Goal: Obtain resource: Download file/media

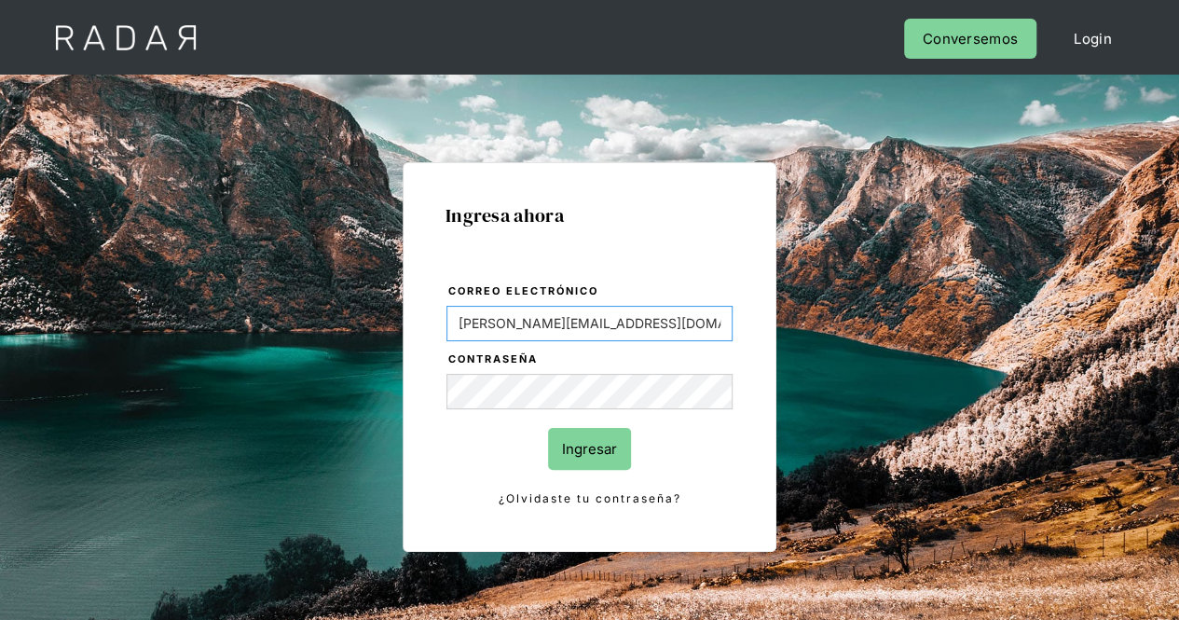
drag, startPoint x: 627, startPoint y: 327, endPoint x: 410, endPoint y: 319, distance: 217.2
click at [410, 319] on div "Ingresa ahora Correo electrónico [PERSON_NAME][EMAIL_ADDRESS][DOMAIN_NAME] Cont…" at bounding box center [589, 356] width 374 height 389
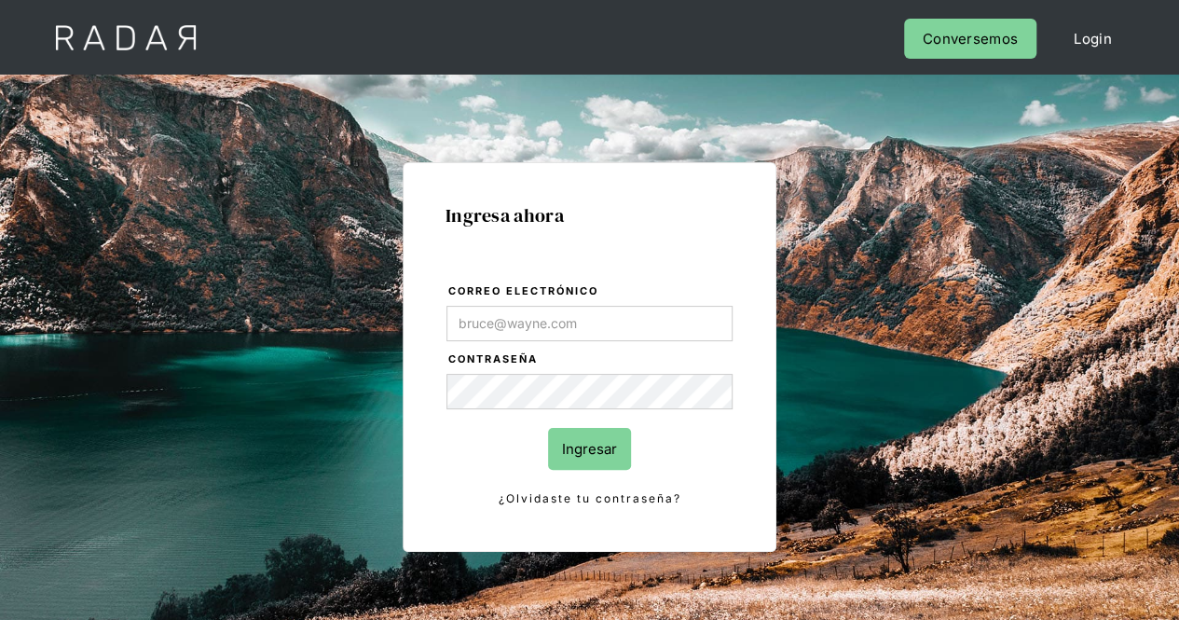
click at [764, 392] on div "Ingresa ahora Correo electrónico Contraseña Ingresar ¿Olvidaste tu contraseña? …" at bounding box center [589, 356] width 374 height 389
click at [380, 381] on div "Ingresa ahora Correo electrónico Contraseña Ingresar ¿Olvidaste tu contraseña? …" at bounding box center [590, 419] width 876 height 579
type input "[PERSON_NAME][EMAIL_ADDRESS][PERSON_NAME][DOMAIN_NAME]"
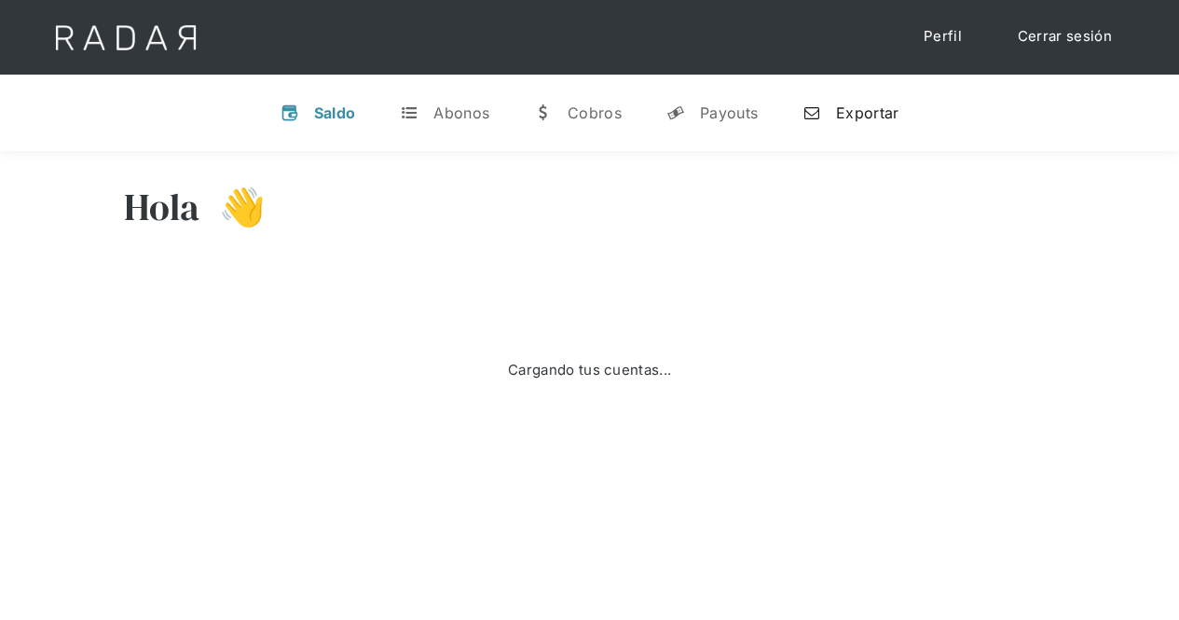
click at [853, 111] on div "Exportar" at bounding box center [867, 112] width 62 height 19
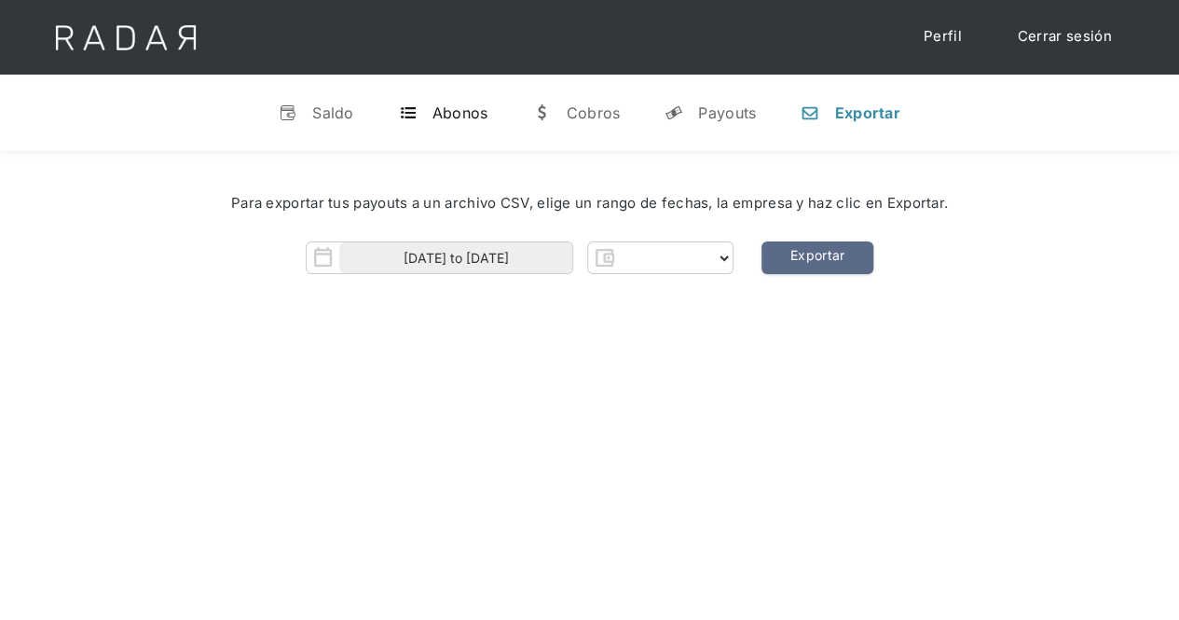
select select "prontopaga"
click at [445, 107] on div "Abonos" at bounding box center [460, 112] width 56 height 19
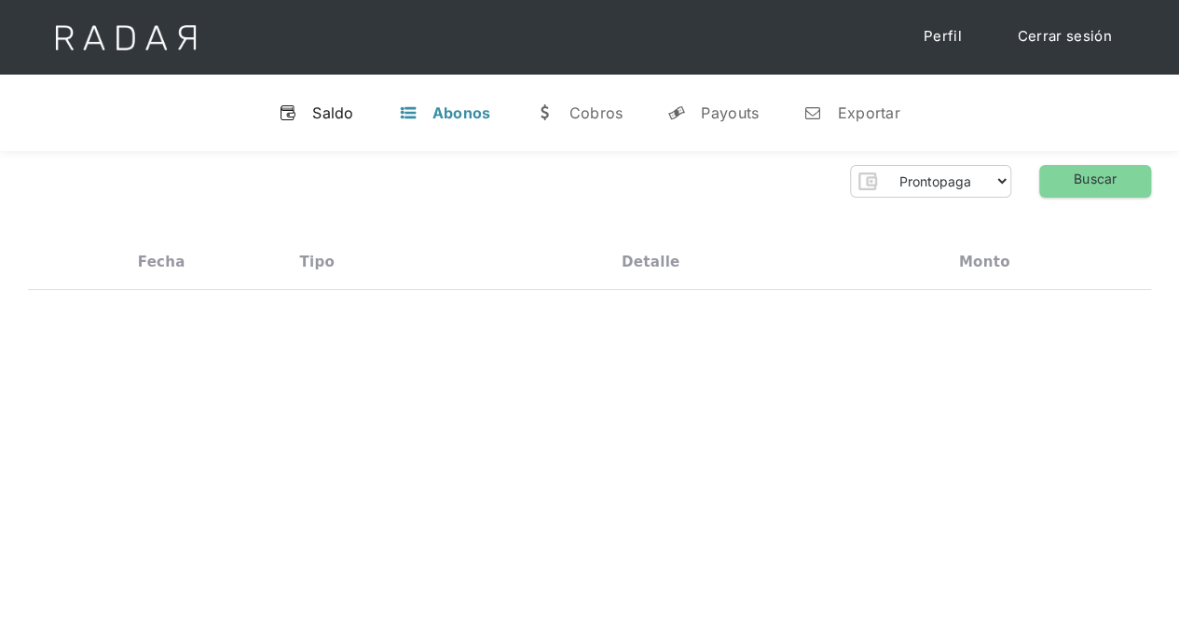
click at [332, 107] on div "Saldo" at bounding box center [333, 112] width 42 height 19
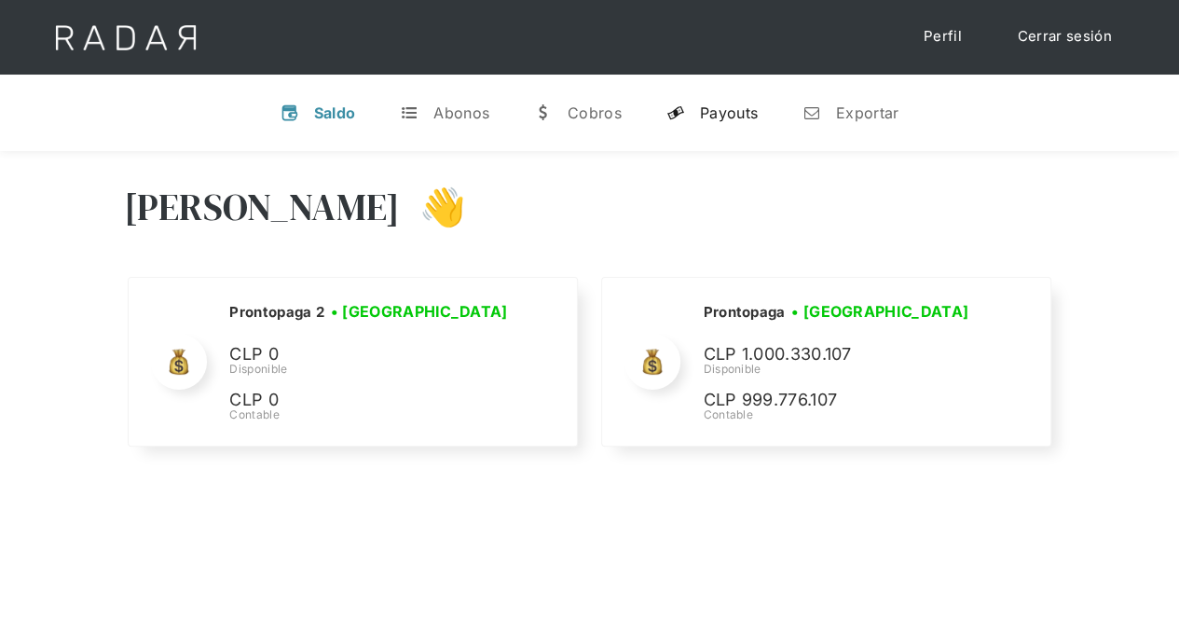
click at [719, 111] on div "Payouts" at bounding box center [729, 112] width 58 height 19
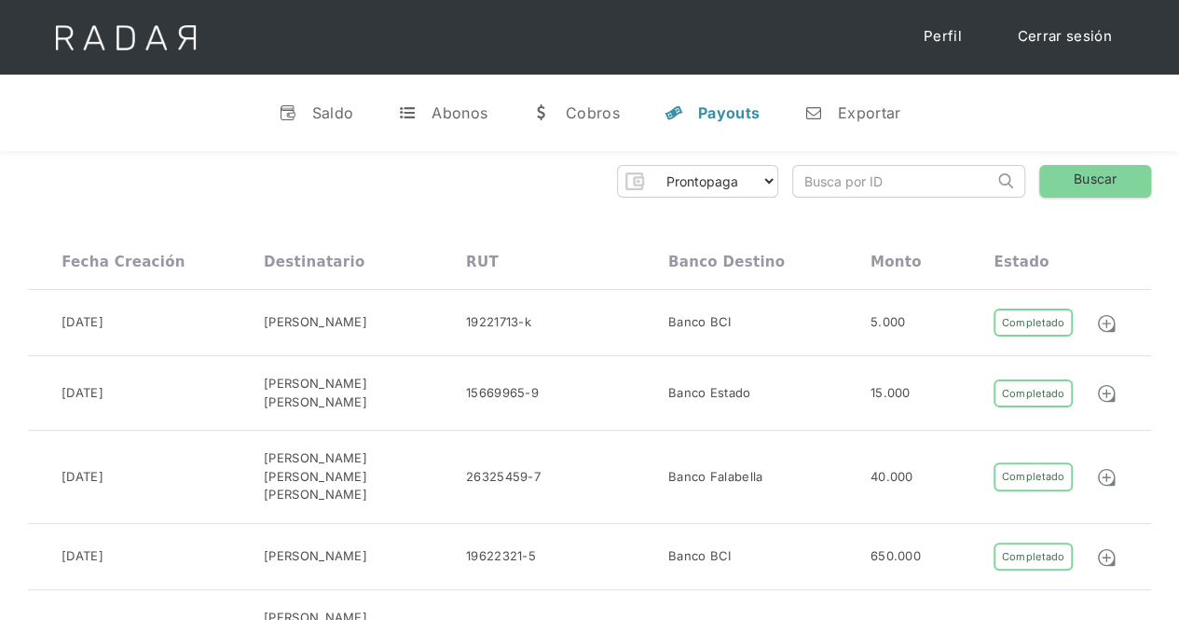
click at [848, 184] on input "search" at bounding box center [893, 181] width 200 height 31
paste input "3b45f8b8-ca8c-424c-9cd2-afe2a0dd5089"
click at [1089, 179] on link "Buscar" at bounding box center [1095, 181] width 112 height 33
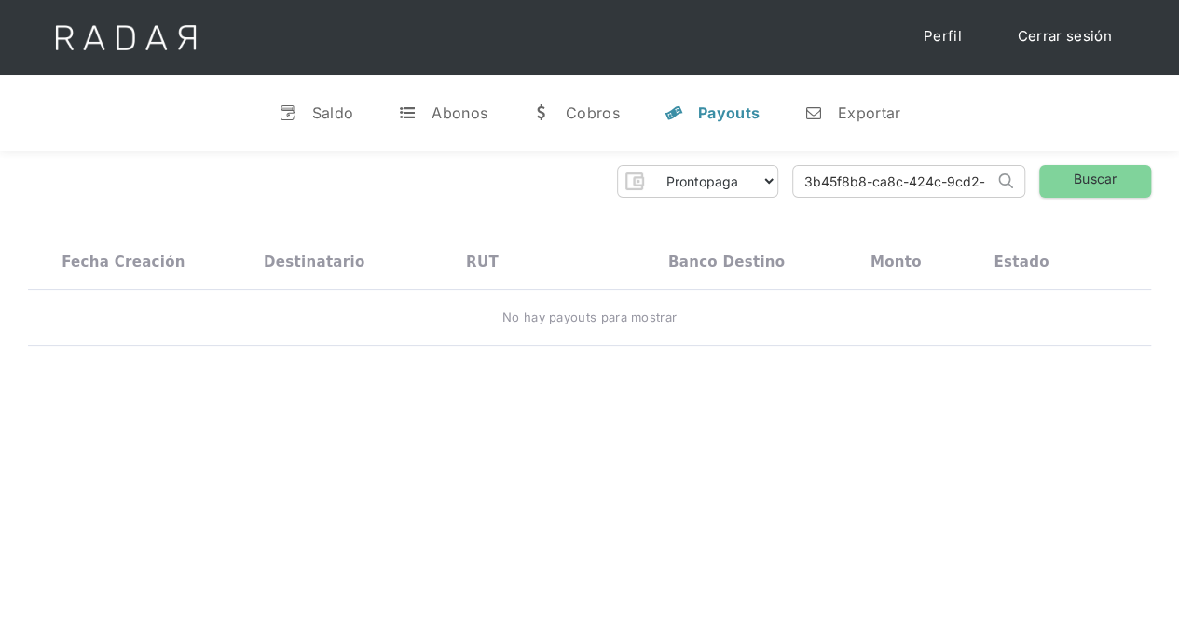
click at [995, 175] on form "3b45f8b8-ca8c-424c-9cd2-afe2a0dd5089 Search" at bounding box center [908, 181] width 233 height 33
drag, startPoint x: 978, startPoint y: 178, endPoint x: 762, endPoint y: 179, distance: 216.1
click at [762, 179] on div "Prontopaga Prontopaga 2 Thank you! Your submission has been received! Oops! Som…" at bounding box center [589, 181] width 1123 height 33
type input "-afe2a0dd5089"
drag, startPoint x: 930, startPoint y: 192, endPoint x: 756, endPoint y: 167, distance: 176.0
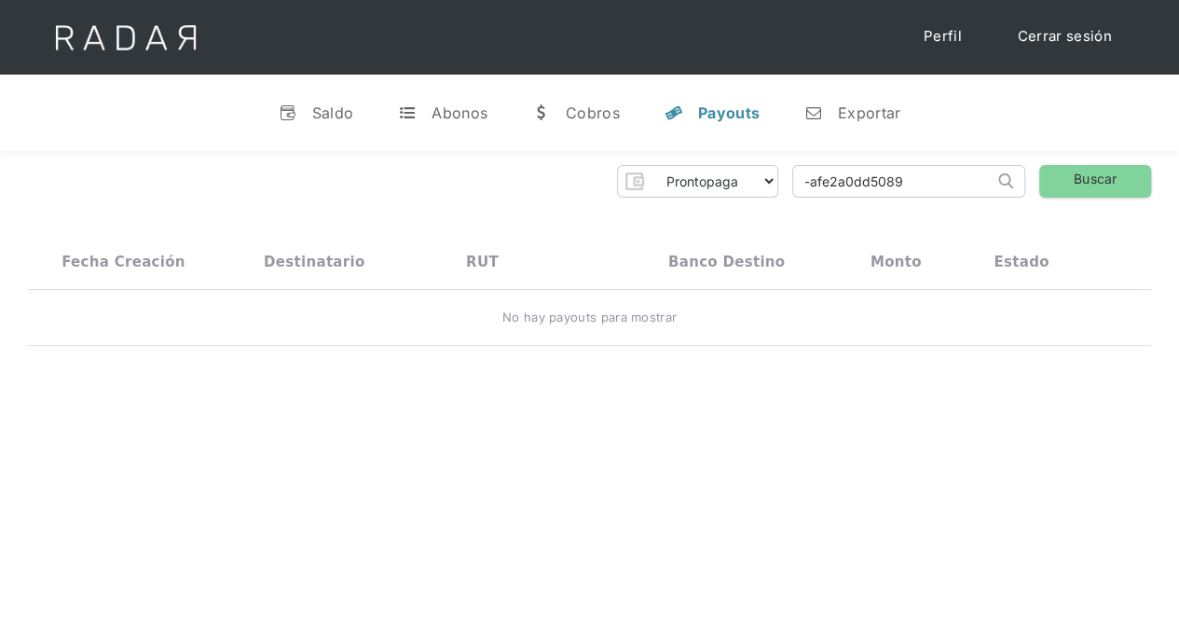
click at [756, 167] on div "Prontopaga Prontopaga 2 Thank you! Your submission has been received! Oops! Som…" at bounding box center [589, 181] width 1123 height 33
paste input "561f4da6-f0ed-4b89-8659-6353168e1614"
click at [1073, 184] on link "Buscar" at bounding box center [1095, 181] width 112 height 33
click at [1055, 181] on link "Buscar" at bounding box center [1095, 181] width 112 height 33
click at [925, 181] on input "561f4da6-f0ed-4b89-8659-6353168e1614" at bounding box center [893, 181] width 200 height 31
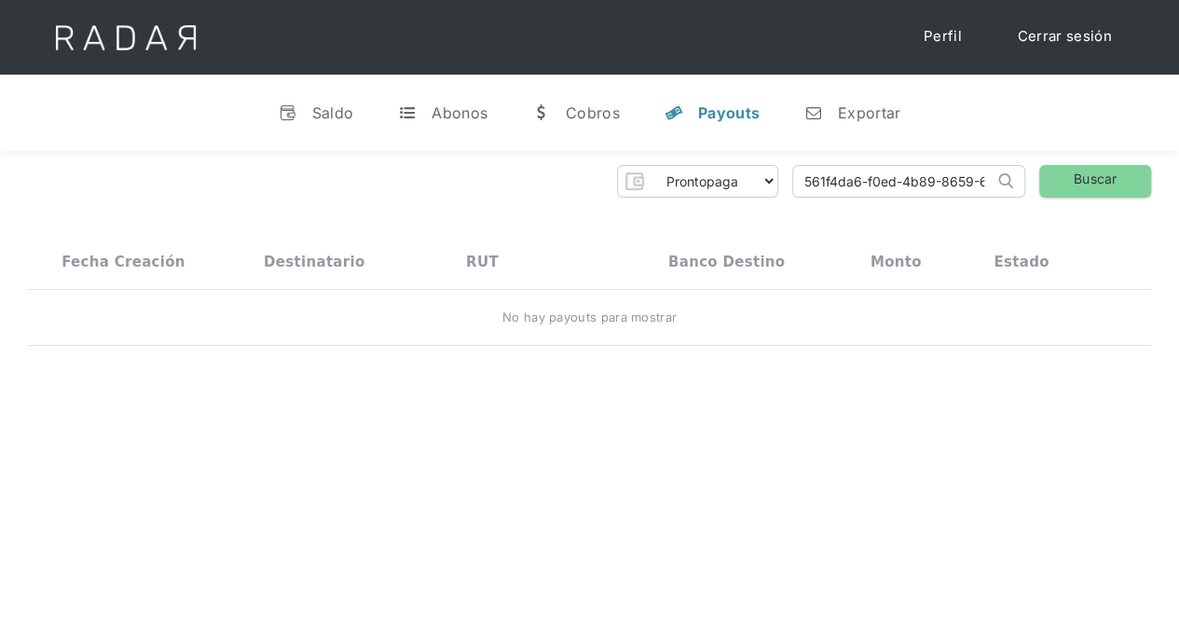
click at [807, 177] on input "561f4da6-f0ed-4b89-8659-6353168e1614" at bounding box center [893, 181] width 200 height 31
type input "561f4da6-f0ed-4b89-8659-6353168e1614"
click at [735, 185] on select "Prontopaga Prontopaga 2" at bounding box center [713, 181] width 127 height 30
select select "prontopaga-2"
click at [651, 166] on select "Prontopaga Prontopaga 2" at bounding box center [713, 181] width 127 height 30
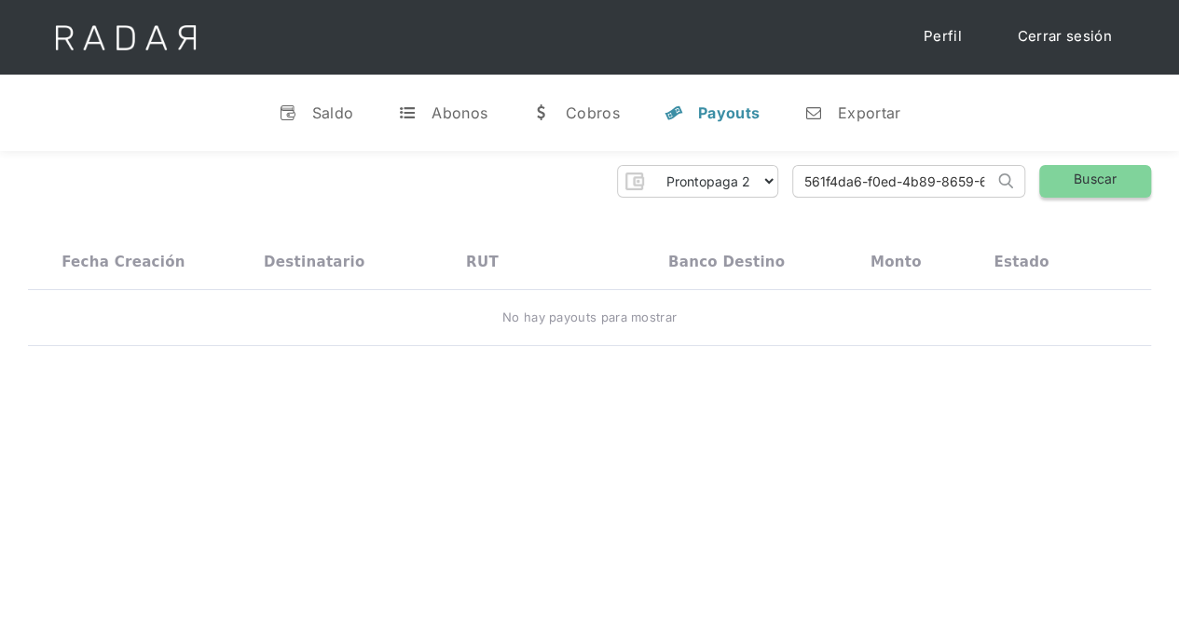
click at [1089, 178] on link "Buscar" at bounding box center [1095, 181] width 112 height 33
click at [945, 172] on input "561f4da6-f0ed-4b89-8659-6353168e1614" at bounding box center [893, 181] width 200 height 31
click at [1080, 184] on link "Buscar" at bounding box center [1095, 181] width 112 height 33
drag, startPoint x: 984, startPoint y: 182, endPoint x: 712, endPoint y: 182, distance: 272.0
click at [712, 182] on div "Prontopaga Prontopaga 2 Thank you! Your submission has been received! Oops! Som…" at bounding box center [589, 181] width 1123 height 33
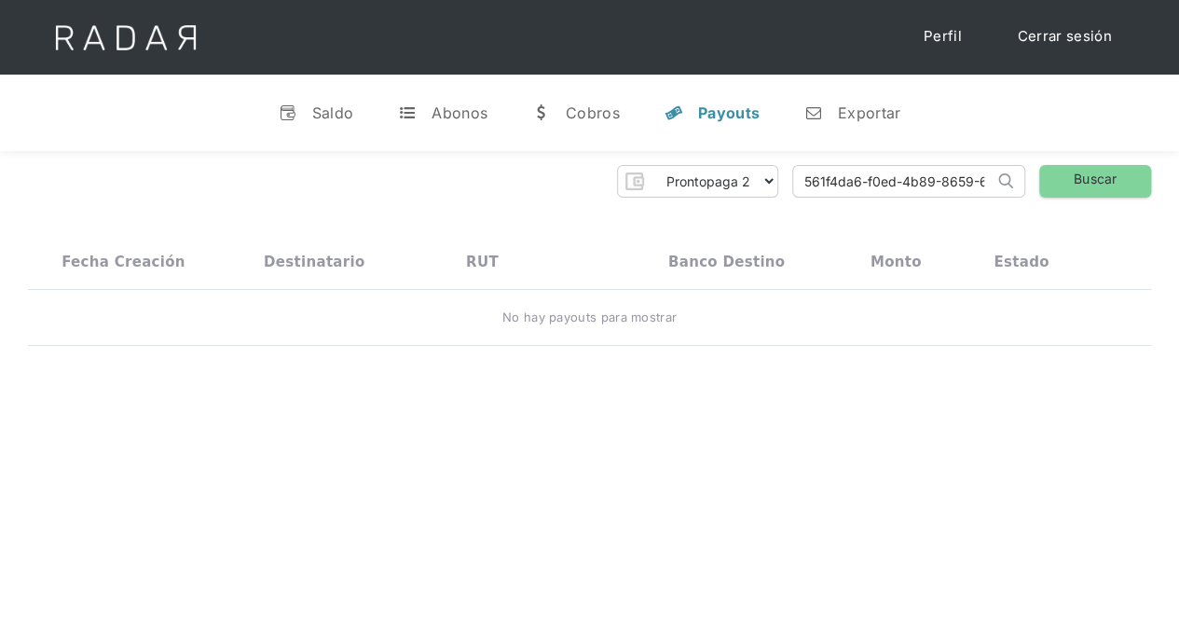
type input "353168e1614"
drag, startPoint x: 970, startPoint y: 188, endPoint x: 771, endPoint y: 182, distance: 198.5
click at [771, 182] on div "Prontopaga Prontopaga 2 Thank you! Your submission has been received! Oops! Som…" at bounding box center [589, 181] width 1123 height 33
click at [846, 194] on input "search" at bounding box center [893, 181] width 200 height 31
paste input "561f4da6-f0ed-4b89-8659-6353168e1614"
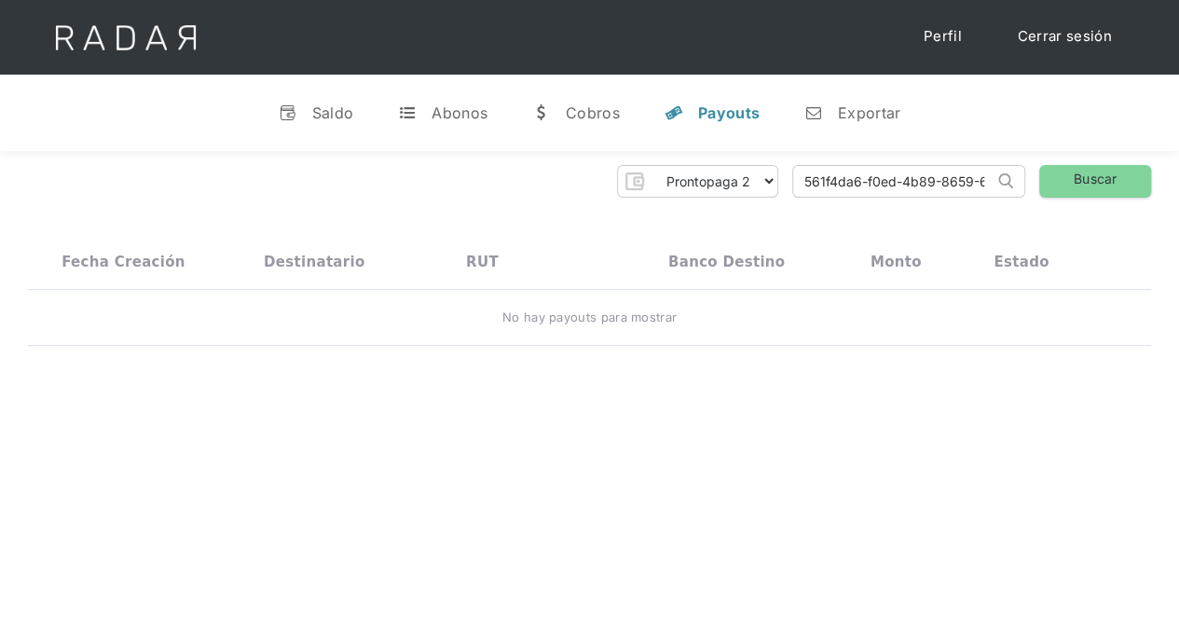
scroll to position [0, 82]
type input "561f4da6-f0ed-4b89-8659-6353168e1614"
click at [1077, 177] on link "Buscar" at bounding box center [1095, 181] width 112 height 33
drag, startPoint x: 794, startPoint y: 178, endPoint x: 1065, endPoint y: 190, distance: 271.4
click at [1065, 190] on div "Prontopaga Prontopaga 2 Thank you! Your submission has been received! Oops! Som…" at bounding box center [589, 181] width 1123 height 33
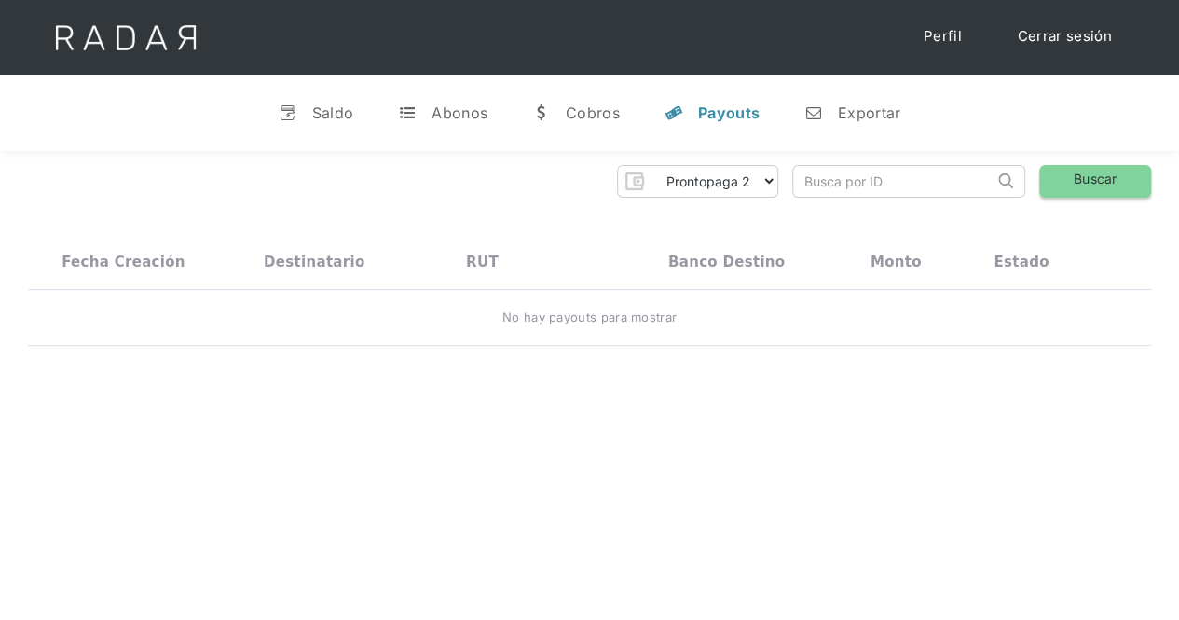
scroll to position [0, 0]
click at [488, 109] on link "t Abonos" at bounding box center [442, 113] width 119 height 48
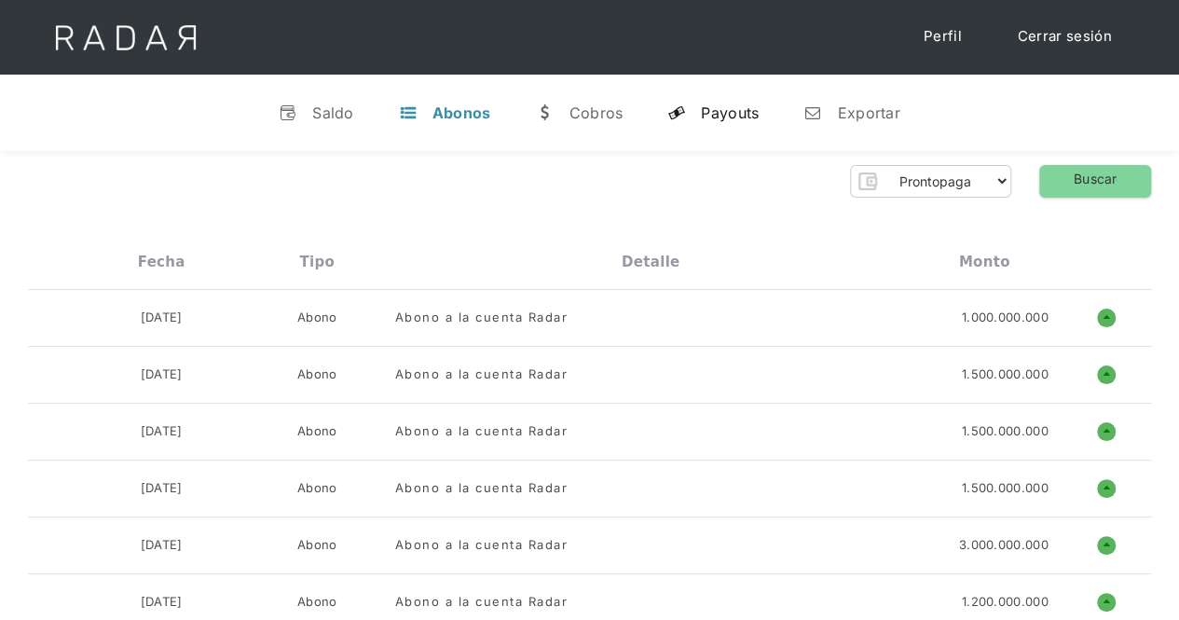
click at [699, 109] on link "y Payouts" at bounding box center [712, 113] width 121 height 48
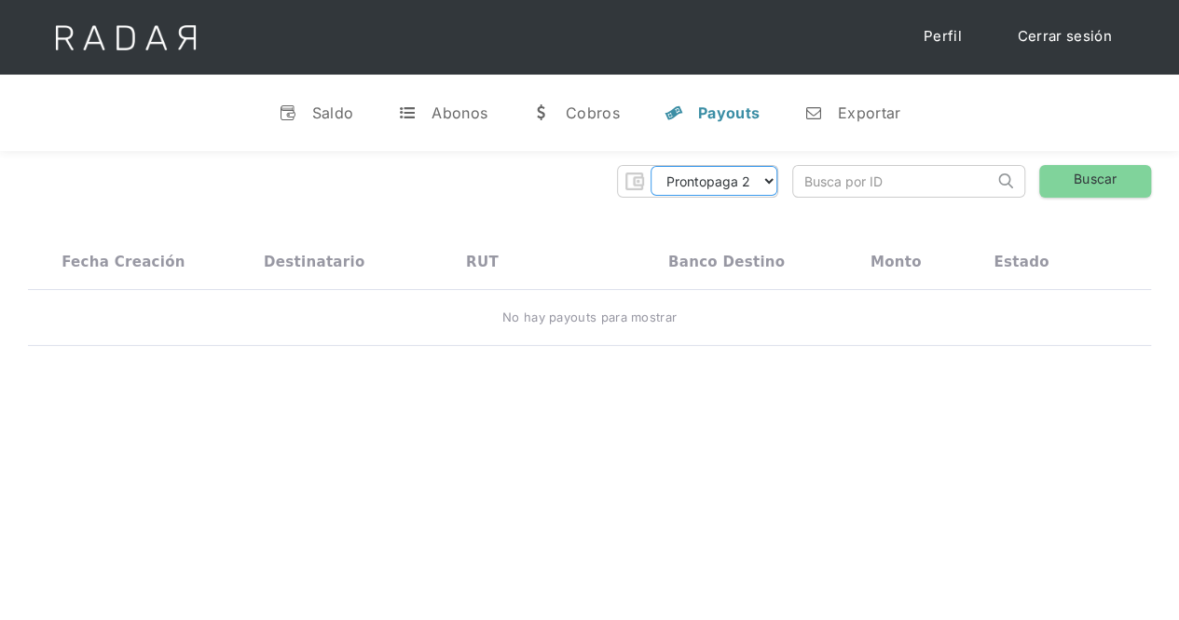
click at [758, 190] on select "Prontopaga Prontopaga 2" at bounding box center [713, 181] width 127 height 30
select select "prontopaga"
click at [651, 166] on select "Prontopaga Prontopaga 2" at bounding box center [713, 181] width 127 height 30
click at [850, 185] on input "search" at bounding box center [893, 181] width 200 height 31
paste input "561f4da6-f0ed-4b89-8659-6353168e1614"
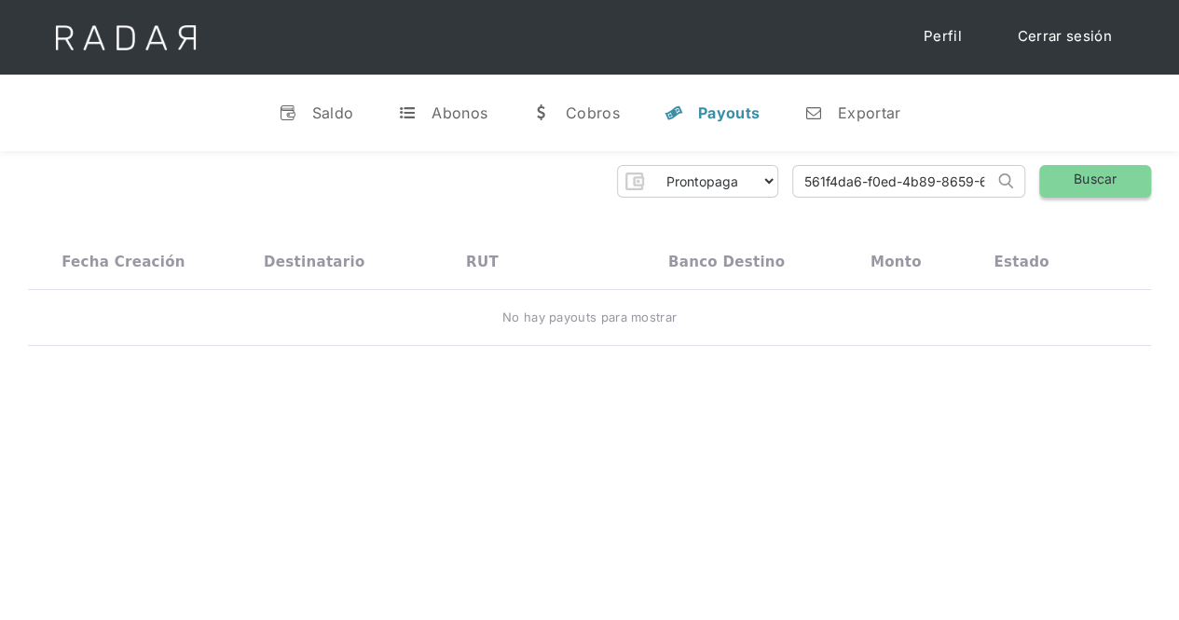
click at [1064, 179] on link "Buscar" at bounding box center [1095, 181] width 112 height 33
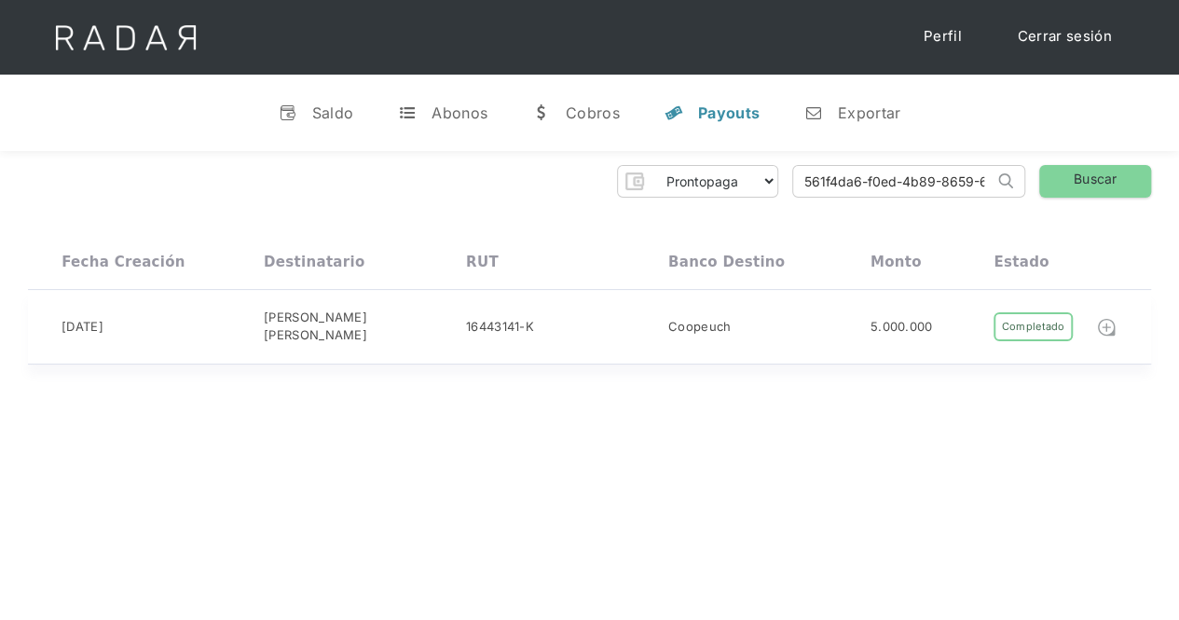
click at [1099, 325] on img at bounding box center [1106, 327] width 20 height 20
click at [1026, 323] on div "Completado" at bounding box center [1032, 326] width 78 height 29
drag, startPoint x: 952, startPoint y: 182, endPoint x: 792, endPoint y: 182, distance: 160.2
click at [793, 182] on input "561f4da6-f0ed-4b89-8659-6353168e1614" at bounding box center [893, 181] width 200 height 31
type input "6353168e1614"
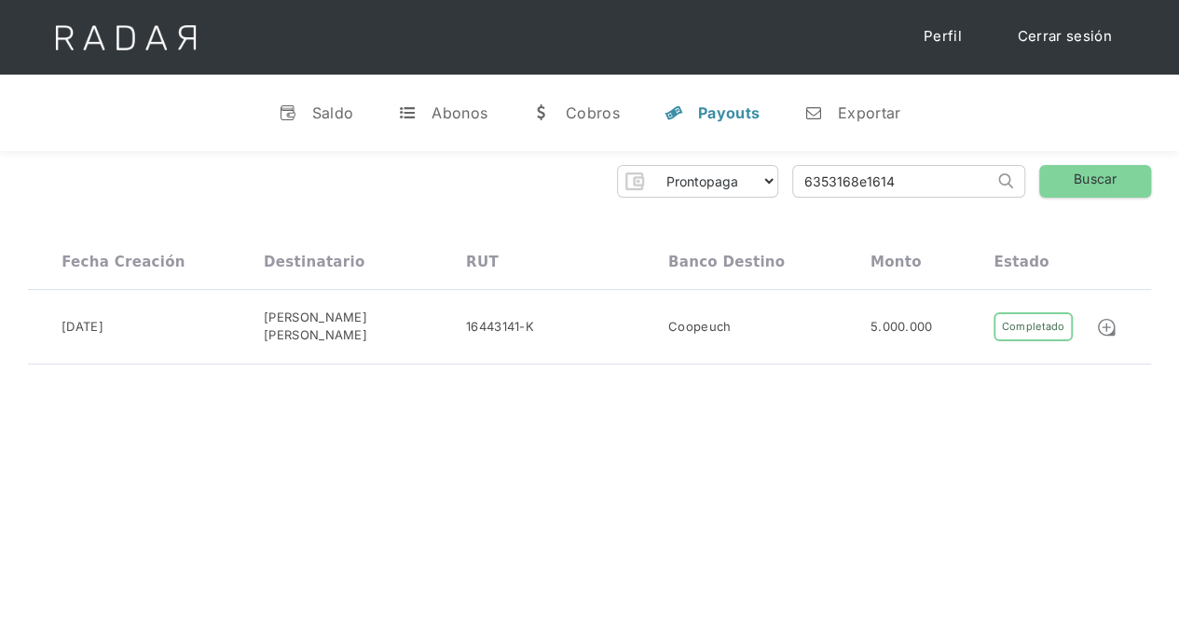
drag, startPoint x: 940, startPoint y: 194, endPoint x: 784, endPoint y: 193, distance: 155.6
click at [784, 193] on div "Prontopaga Prontopaga 2 Thank you! Your submission has been received! Oops! Som…" at bounding box center [589, 181] width 1123 height 33
paste input "3a80ab8d-59a9-4e6f-b40a-203927635aca"
click at [1107, 173] on link "Buscar" at bounding box center [1095, 181] width 112 height 33
click at [1035, 323] on div "Completado" at bounding box center [1032, 326] width 78 height 29
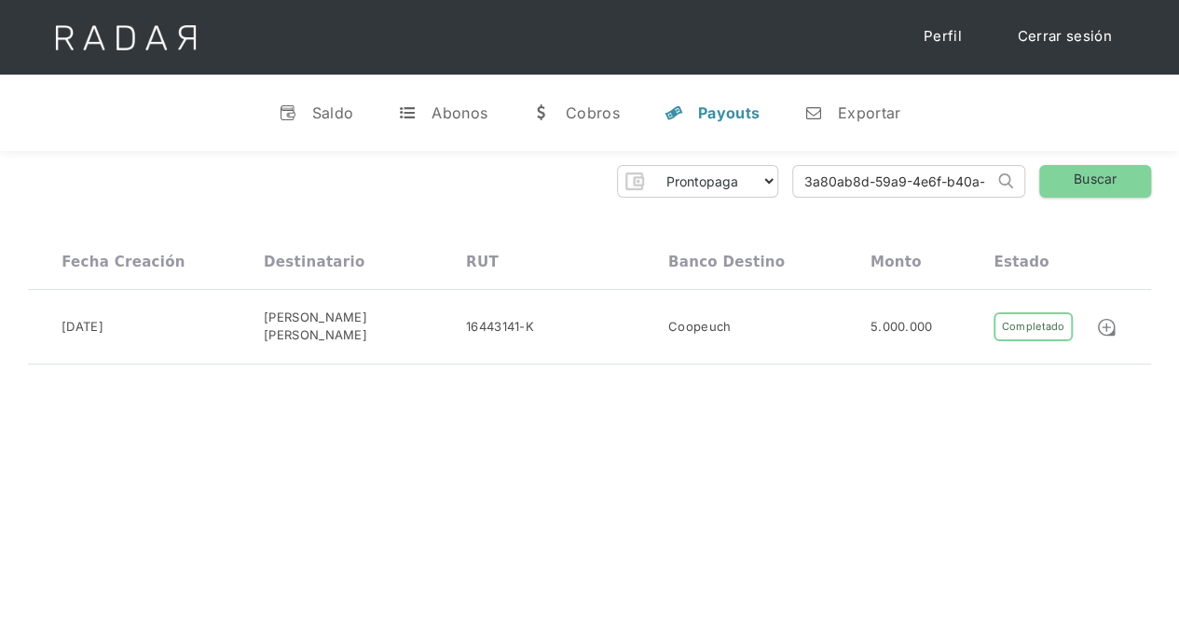
drag, startPoint x: 980, startPoint y: 180, endPoint x: 665, endPoint y: 165, distance: 315.2
click at [678, 180] on div "Prontopaga Prontopaga 2 Thank you! Your submission has been received! Oops! Som…" at bounding box center [589, 181] width 1123 height 33
drag, startPoint x: 920, startPoint y: 182, endPoint x: 764, endPoint y: 185, distance: 155.6
click at [764, 185] on div "Prontopaga Prontopaga 2 Thank you! Your submission has been received! Oops! Som…" at bounding box center [589, 181] width 1123 height 33
paste input "3a80ab8d-59a9-4e6f-b40a-"
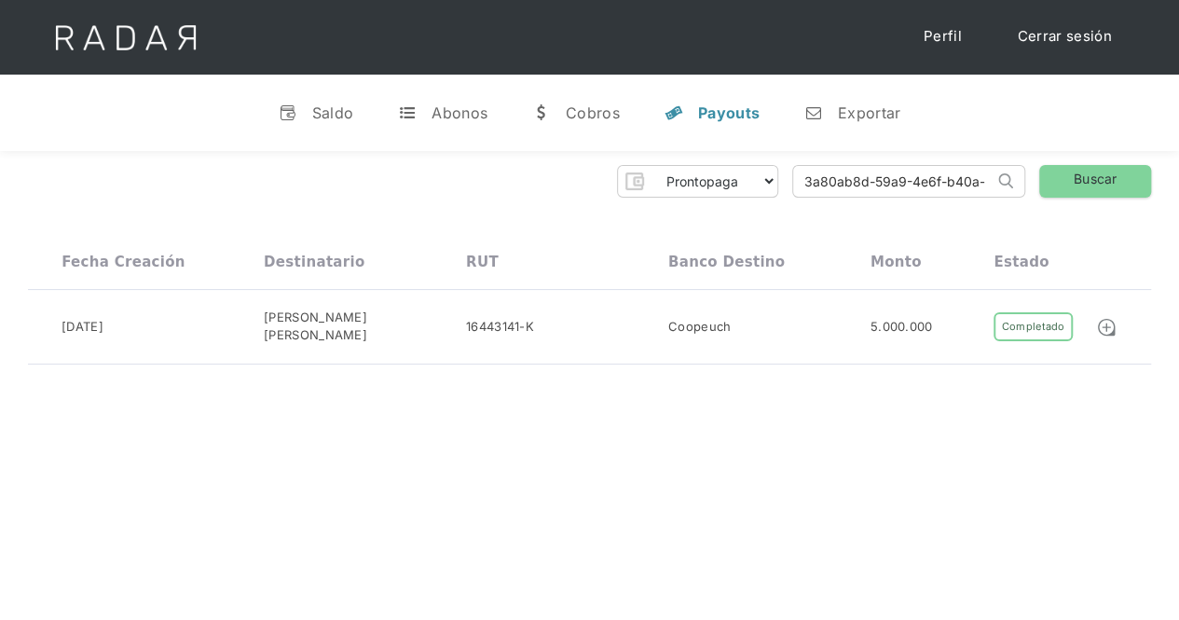
scroll to position [0, 95]
click at [1094, 181] on link "Buscar" at bounding box center [1095, 181] width 112 height 33
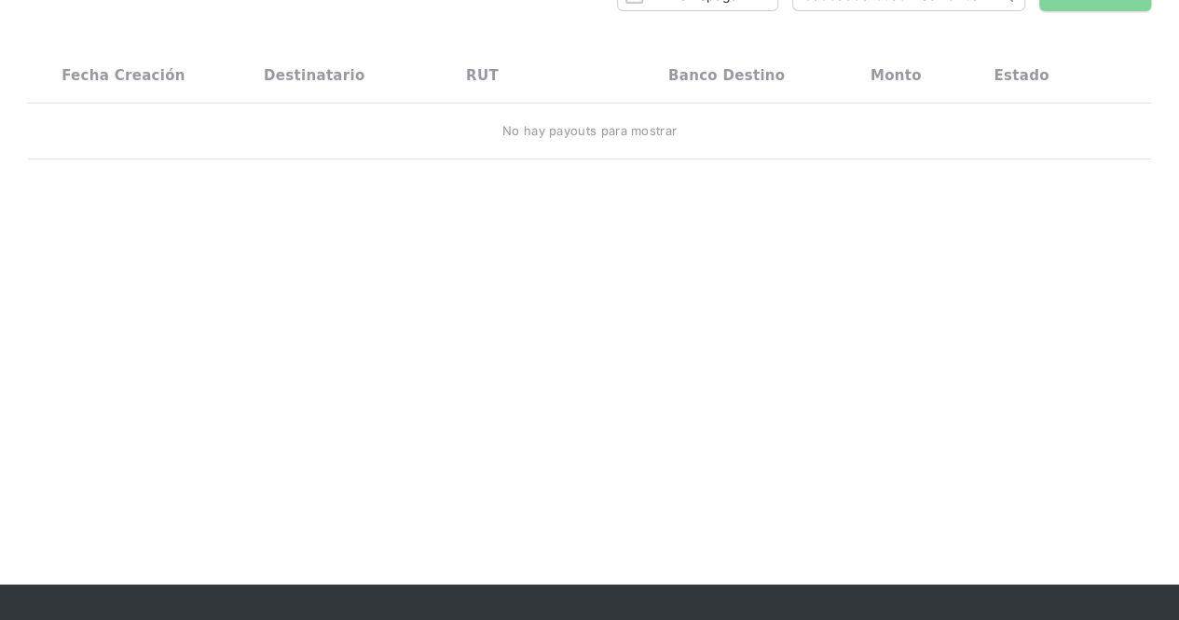
scroll to position [0, 0]
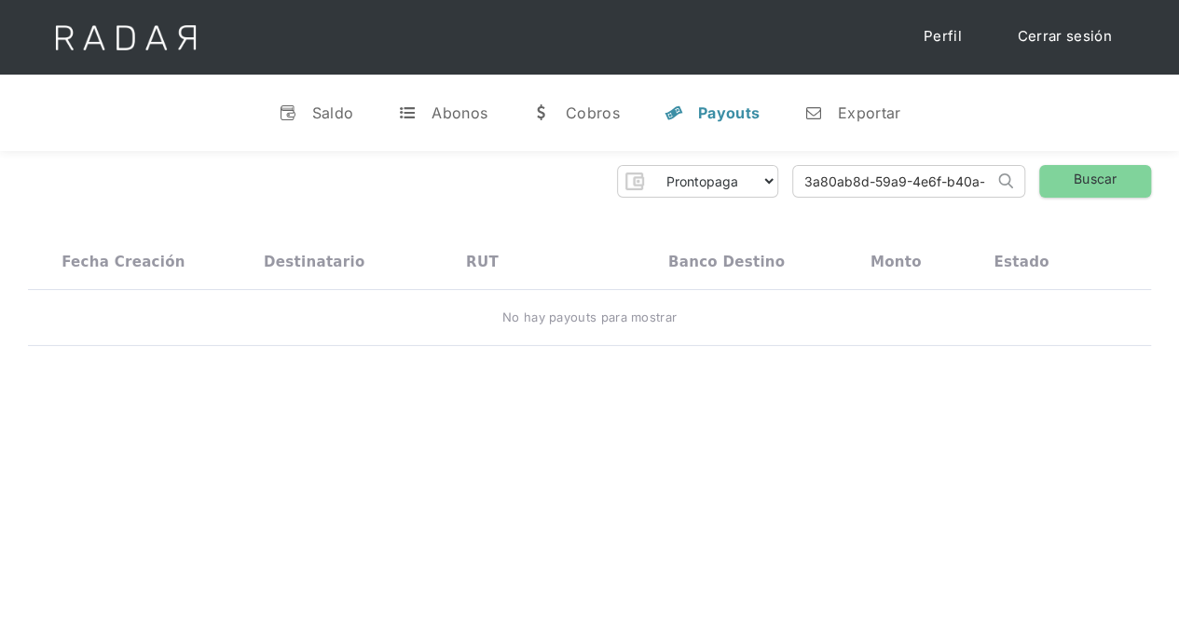
click at [928, 185] on input "3a80ab8d-59a9-4e6f-b40a-203927635aca" at bounding box center [893, 181] width 200 height 31
click at [1079, 173] on link "Buscar" at bounding box center [1095, 181] width 112 height 33
click at [811, 181] on input "3a80ab8d-59a9-4e6f-b40a-203927635aca" at bounding box center [893, 181] width 200 height 31
click at [803, 181] on input "3a80ab8d-59a9-4e6f-b40a-203927635aca" at bounding box center [893, 181] width 200 height 31
type input "3a80ab8d-59a9-4e6f-b40a-203927635aca"
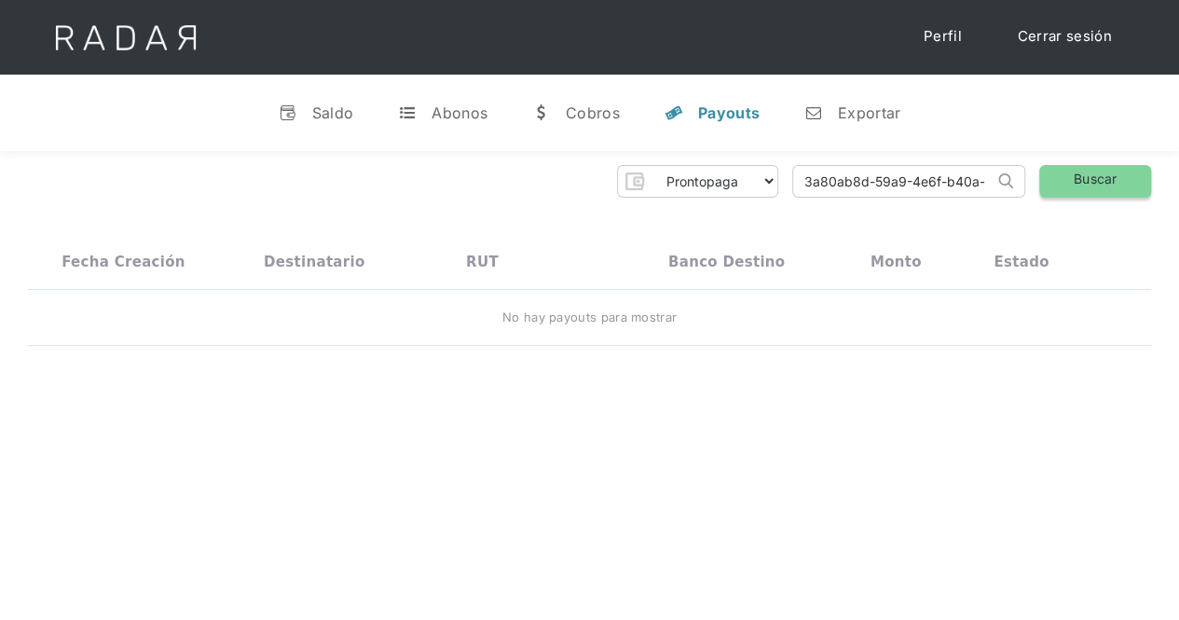
click at [1083, 178] on link "Buscar" at bounding box center [1095, 181] width 112 height 33
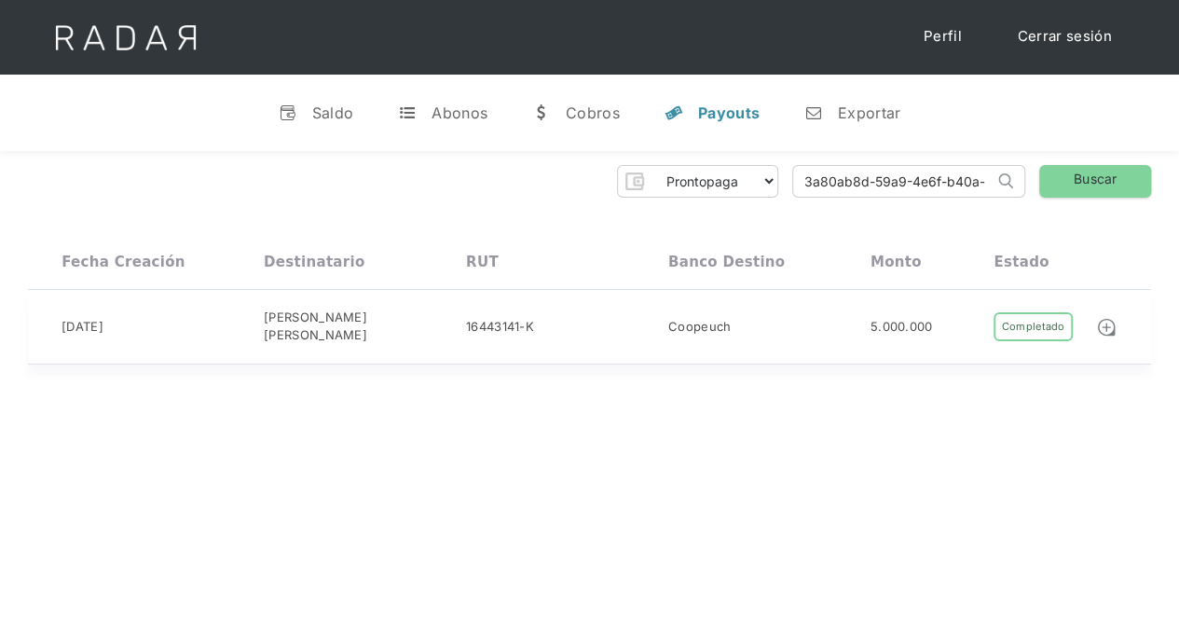
click at [1029, 325] on div "Completado" at bounding box center [1032, 326] width 78 height 29
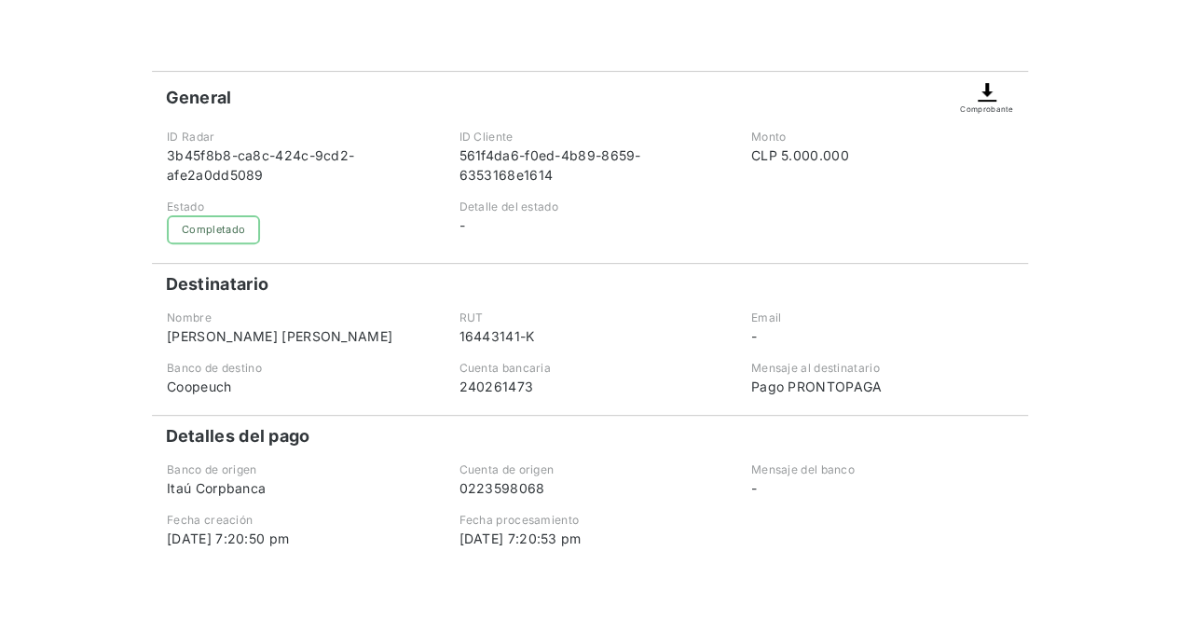
scroll to position [186, 0]
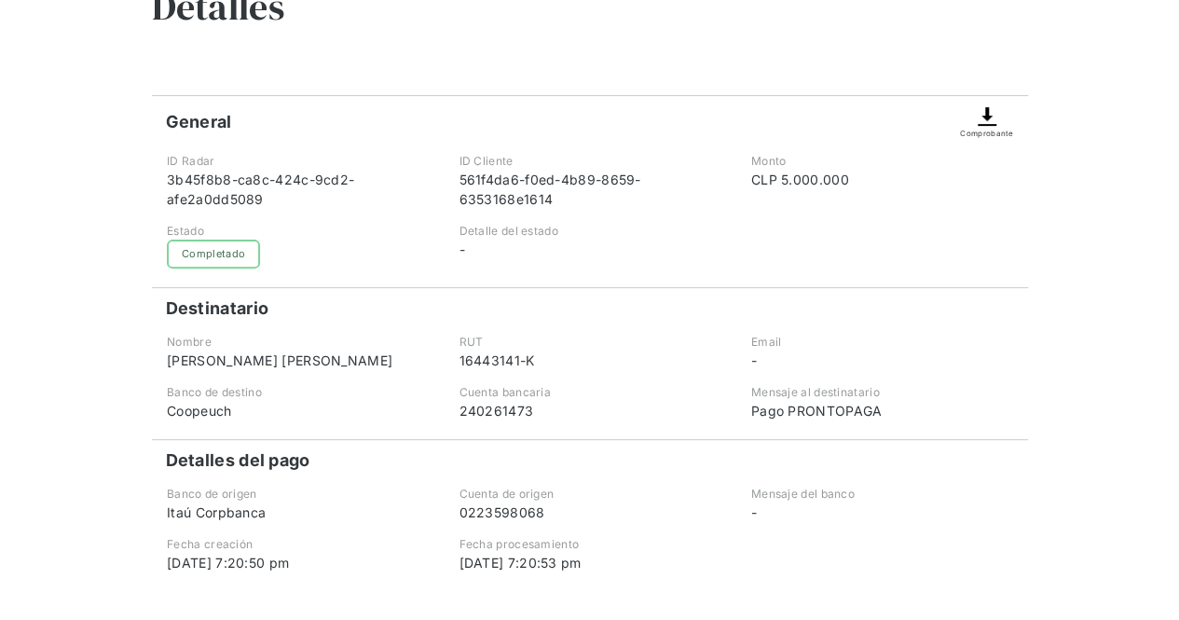
click at [987, 118] on img at bounding box center [986, 116] width 22 height 22
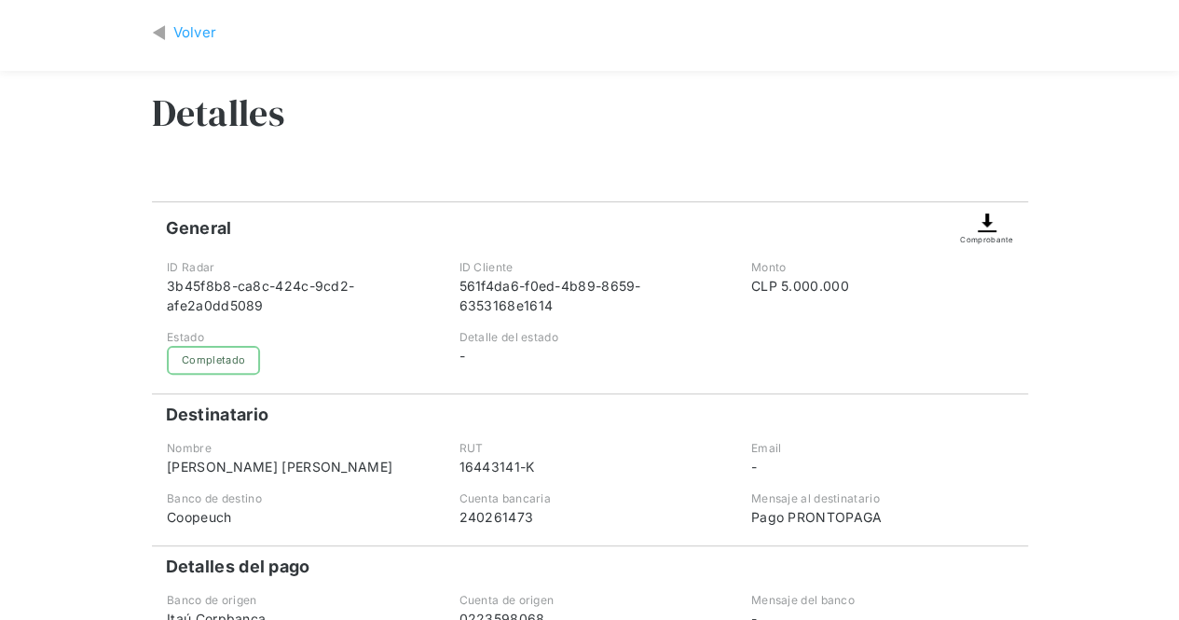
scroll to position [0, 0]
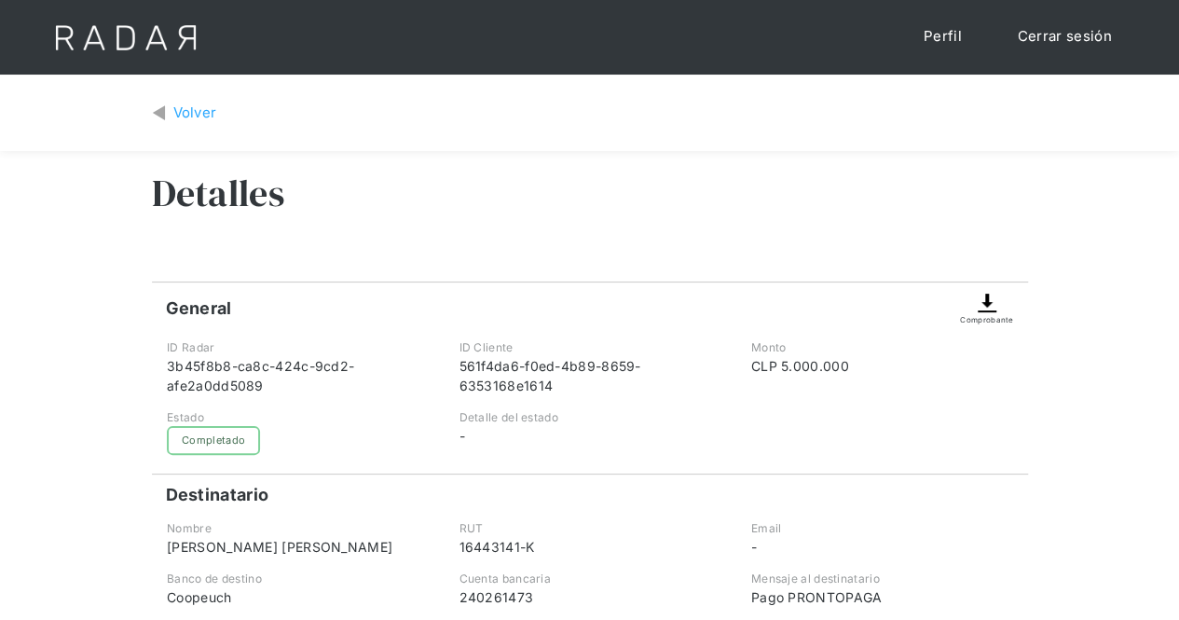
click at [988, 302] on img at bounding box center [986, 303] width 22 height 22
click at [988, 308] on img at bounding box center [986, 303] width 22 height 22
click at [988, 309] on img at bounding box center [986, 303] width 22 height 22
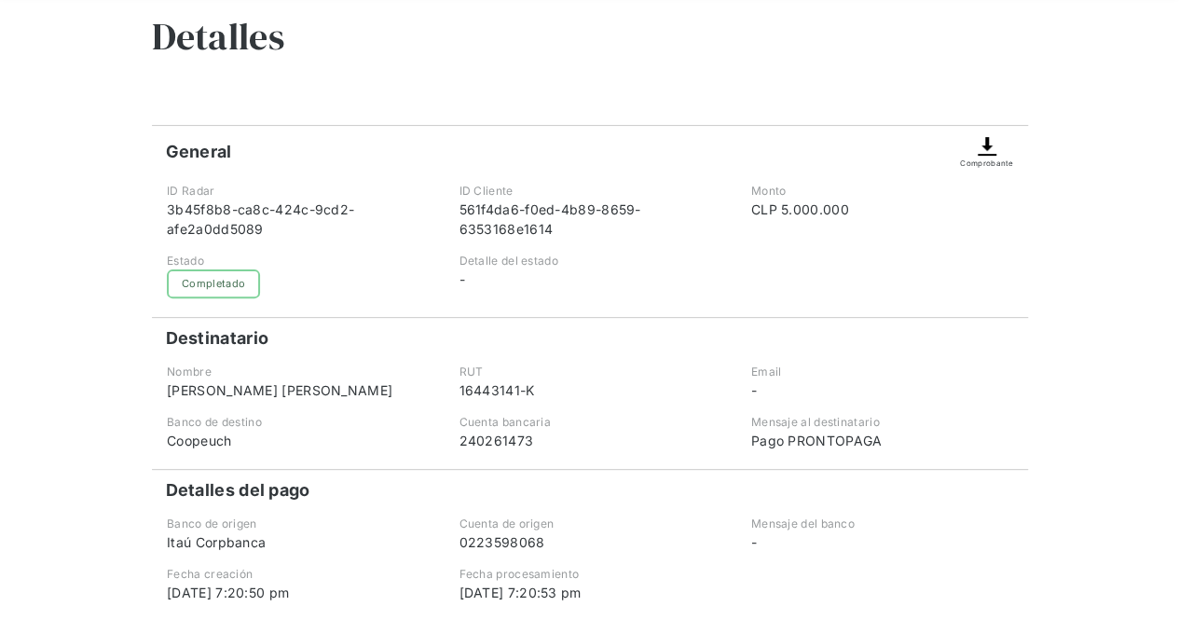
scroll to position [186, 0]
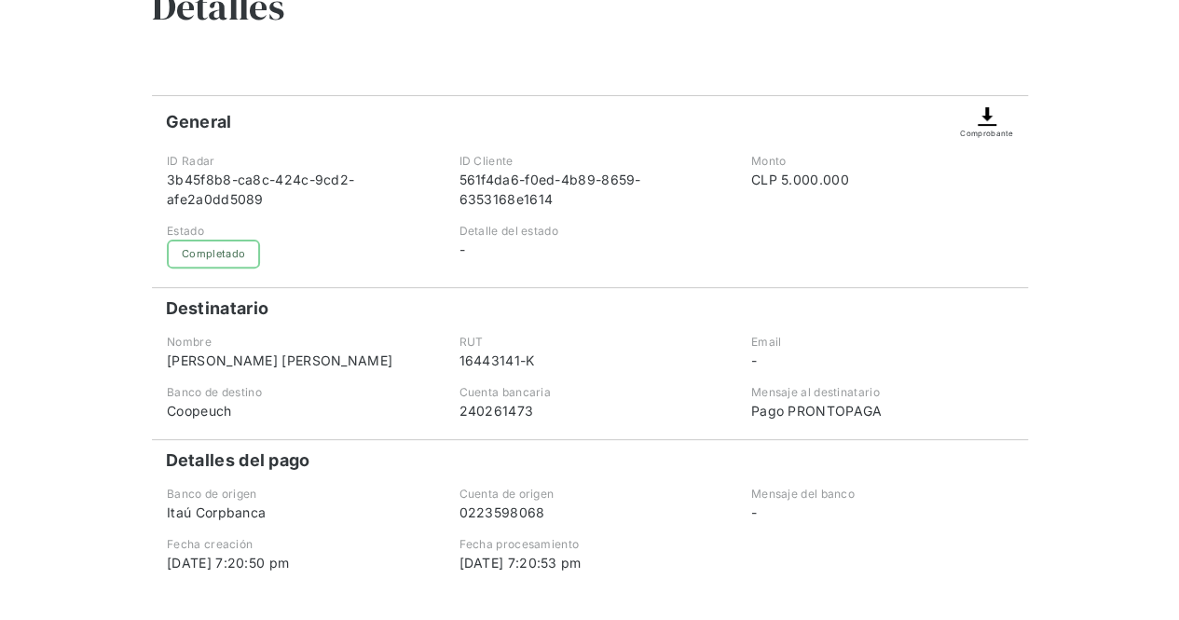
click at [994, 119] on img at bounding box center [986, 116] width 22 height 22
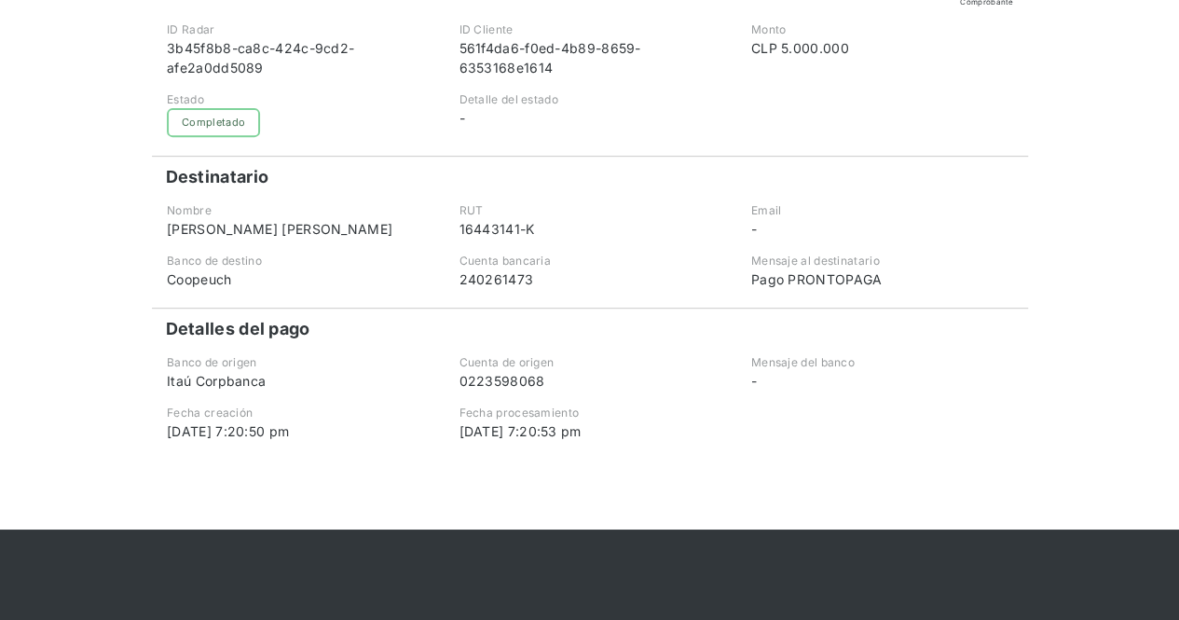
scroll to position [279, 0]
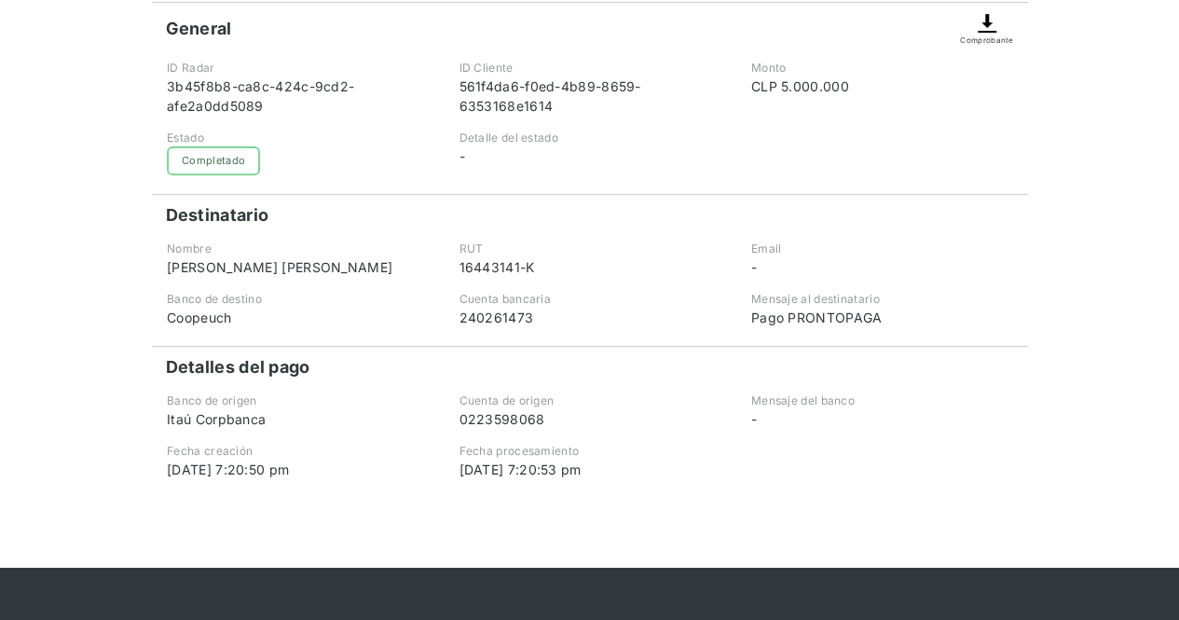
click at [982, 38] on div "Comprobante" at bounding box center [986, 39] width 53 height 11
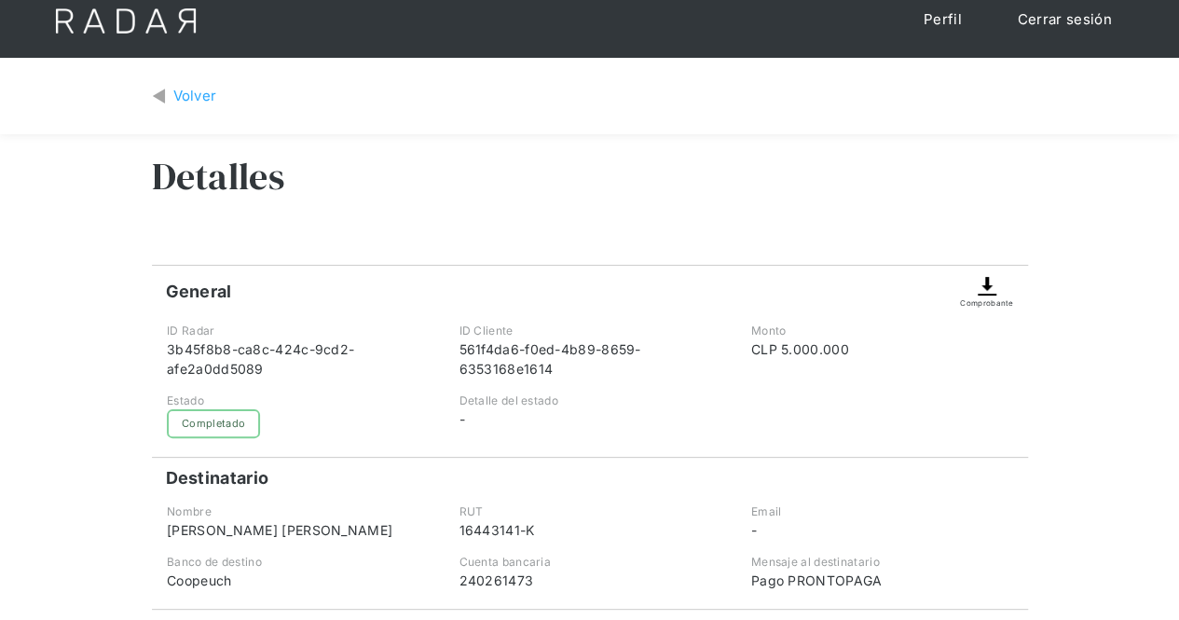
scroll to position [0, 0]
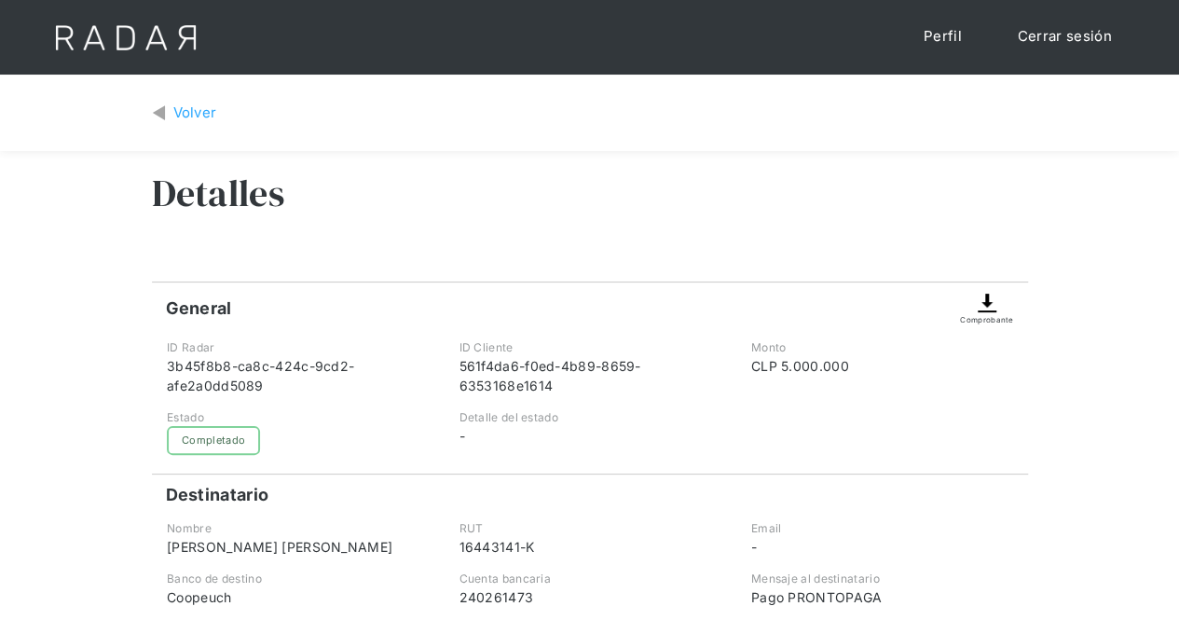
click at [988, 308] on img at bounding box center [986, 303] width 22 height 22
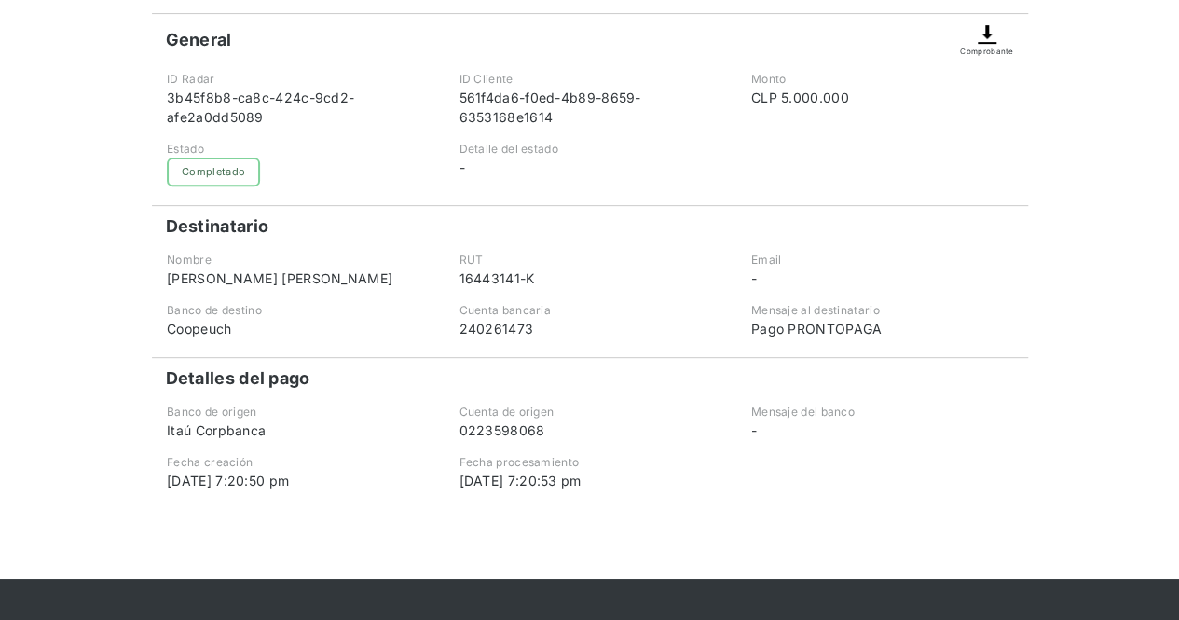
scroll to position [279, 0]
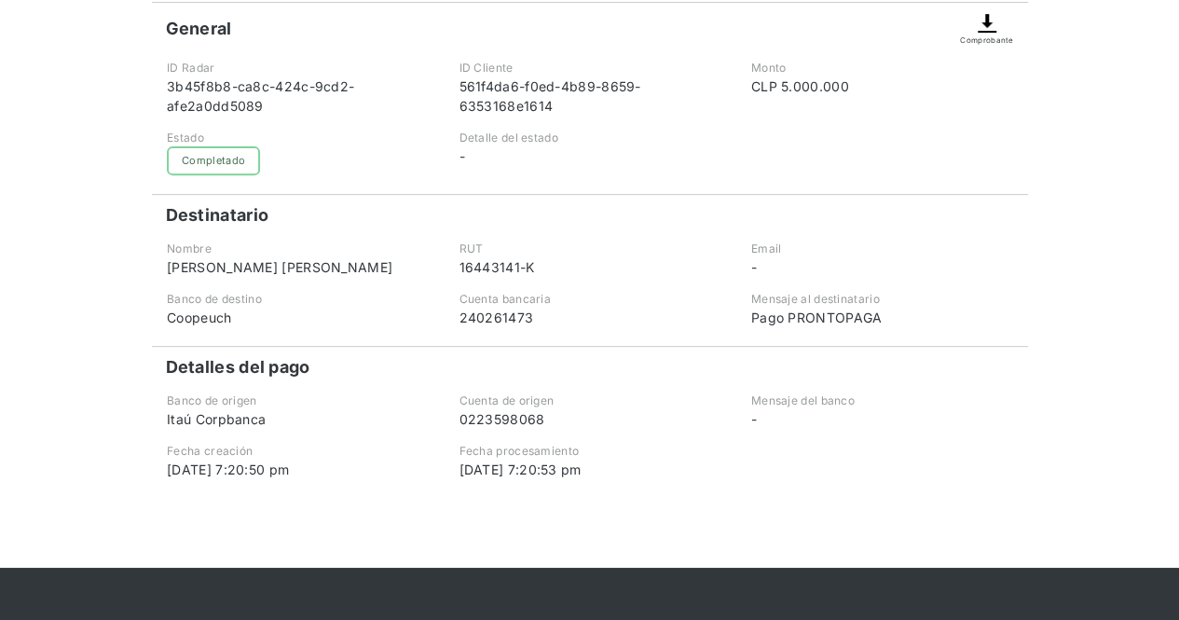
click at [976, 25] on img at bounding box center [986, 23] width 22 height 22
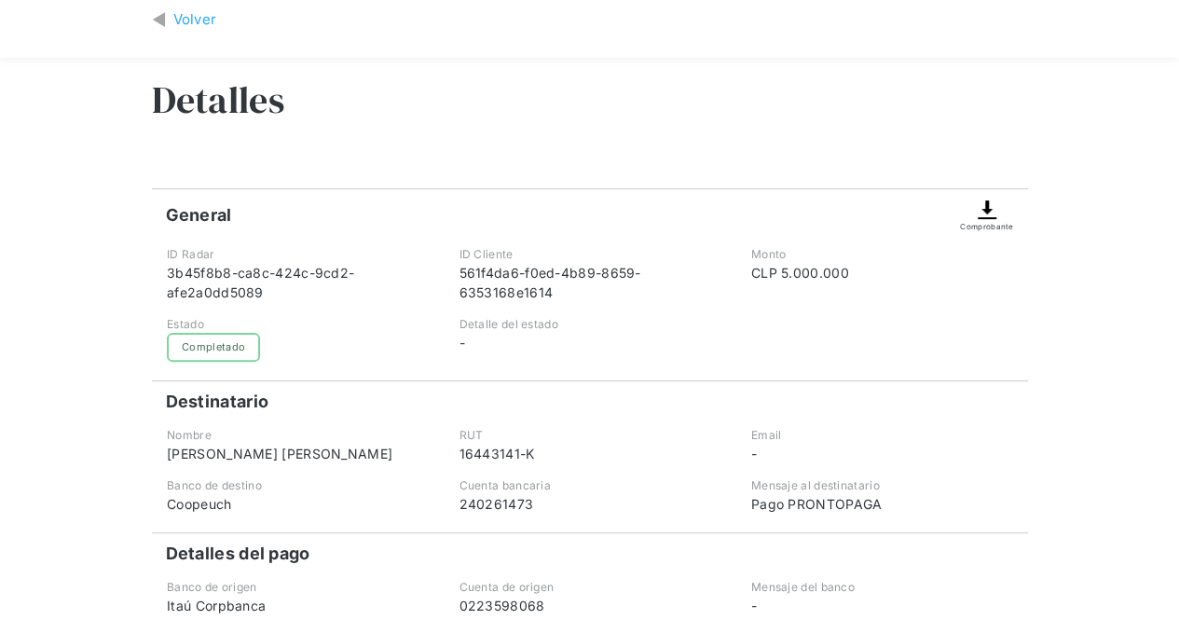
click at [988, 214] on img at bounding box center [986, 209] width 22 height 22
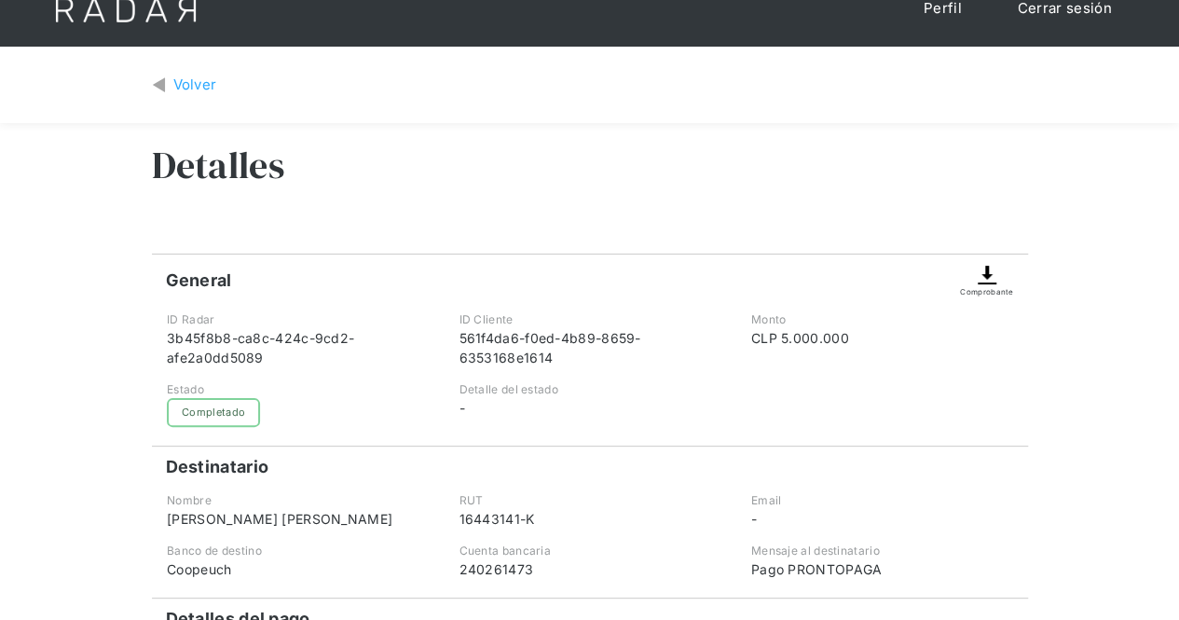
scroll to position [0, 0]
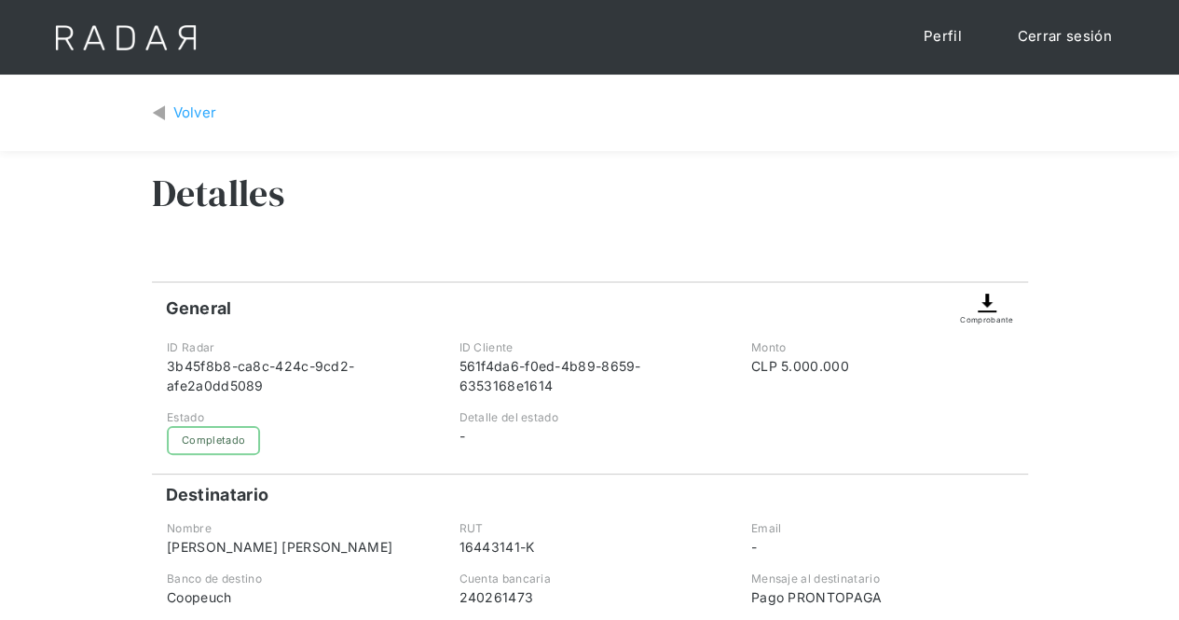
click at [980, 312] on img at bounding box center [986, 303] width 22 height 22
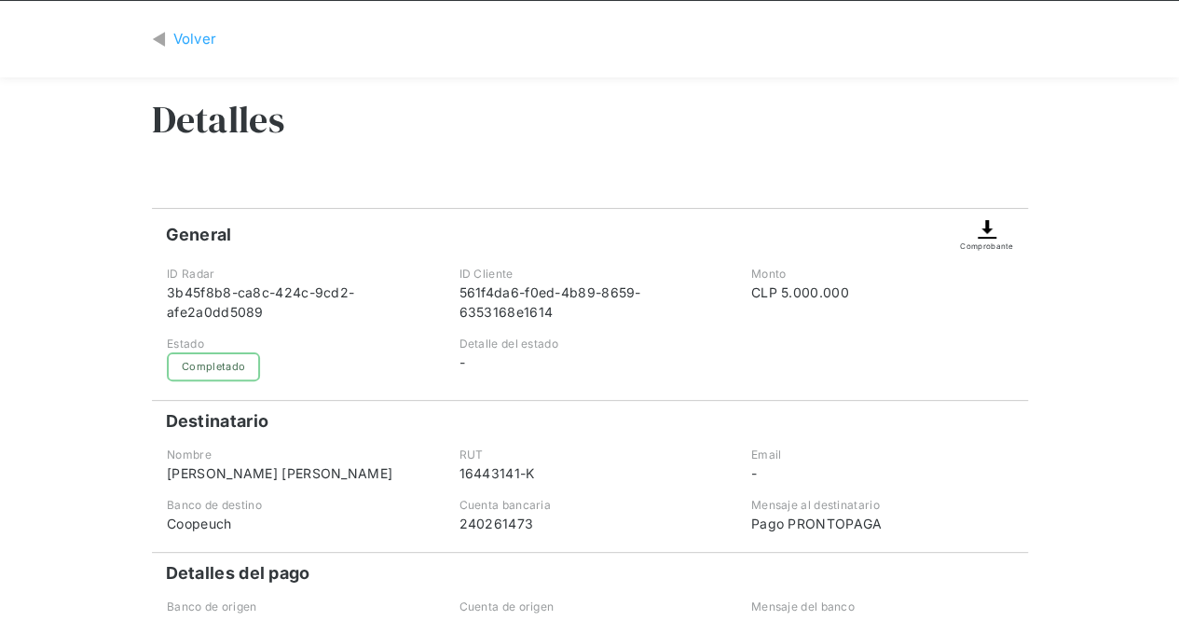
scroll to position [279, 0]
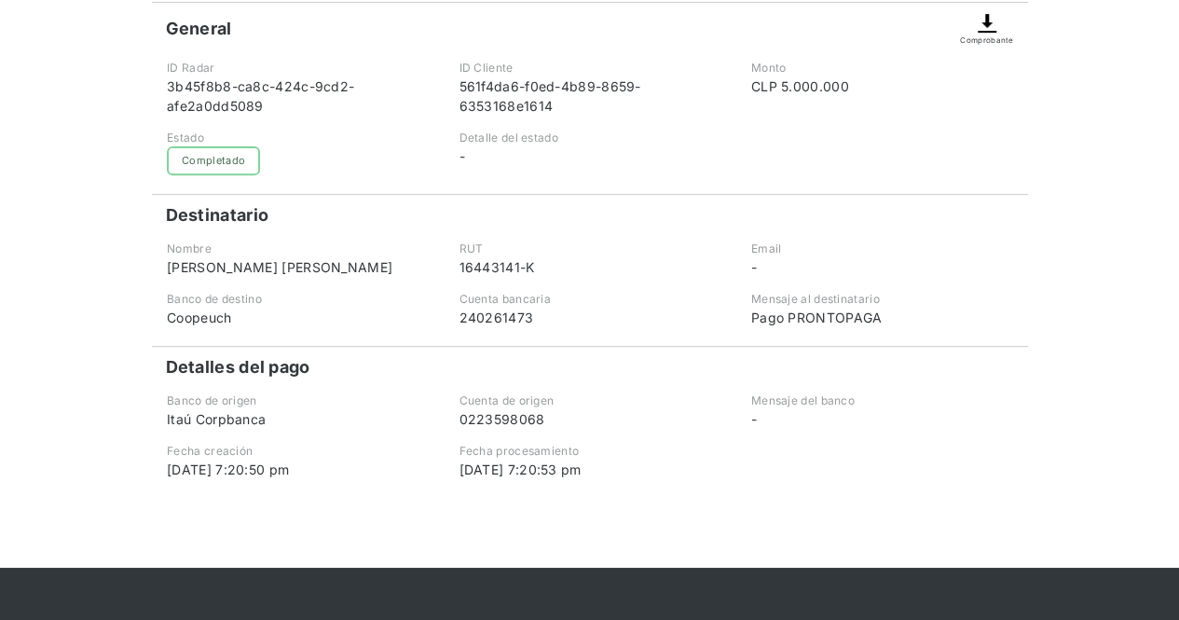
click at [988, 36] on div "Comprobante" at bounding box center [986, 39] width 53 height 11
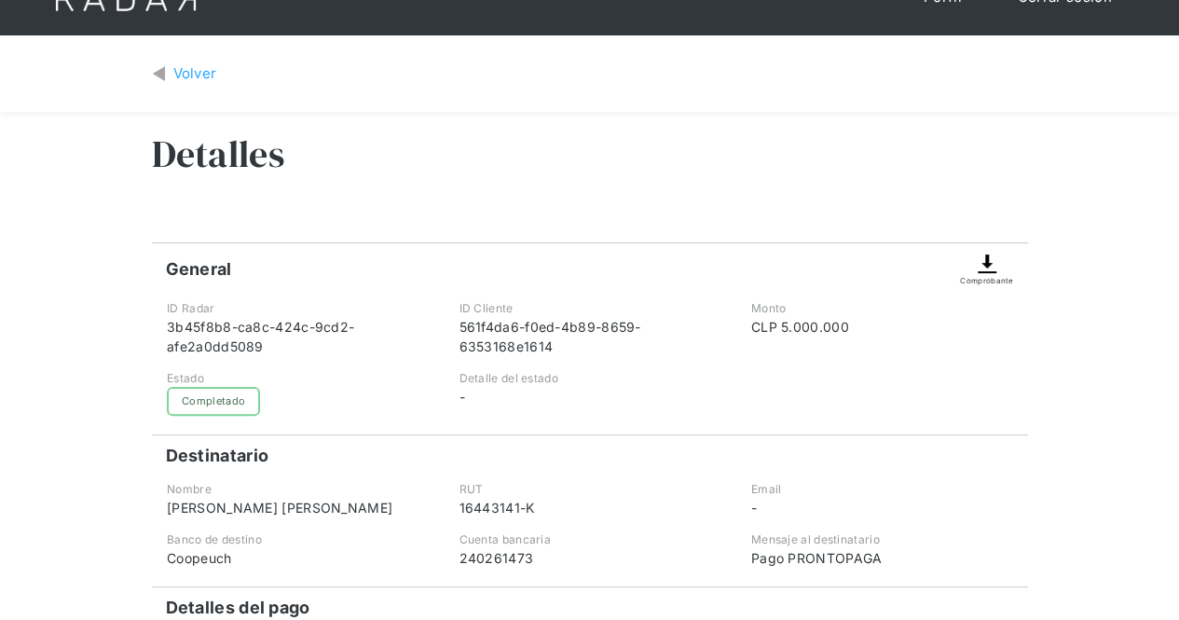
scroll to position [0, 0]
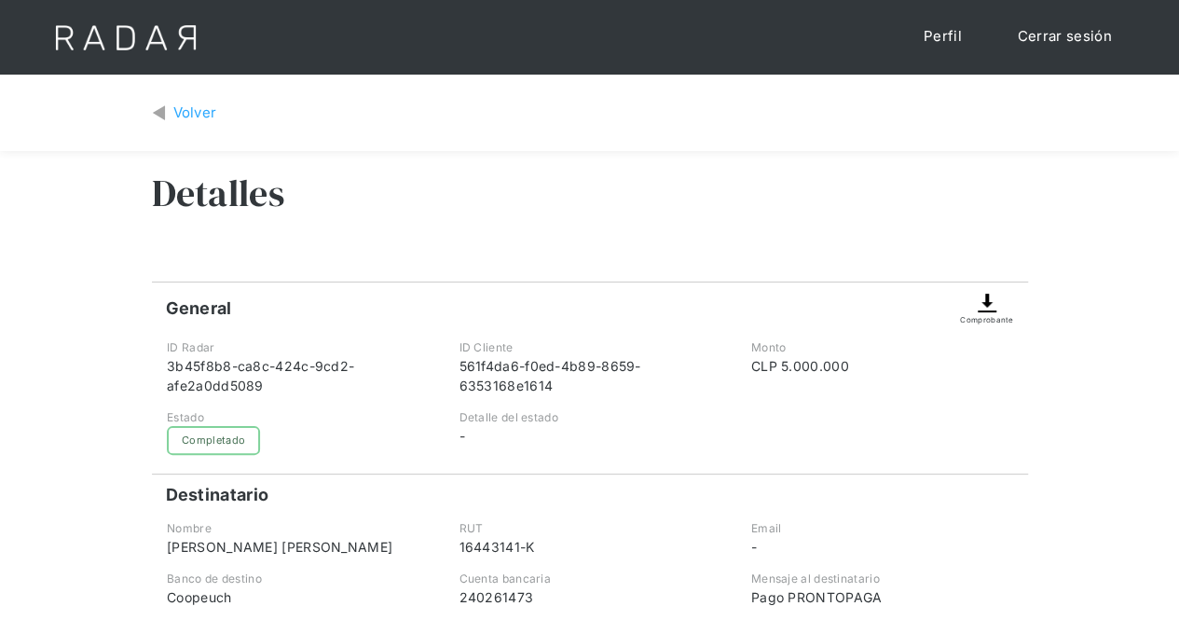
click at [182, 113] on div "Volver" at bounding box center [195, 112] width 44 height 21
click at [989, 307] on img at bounding box center [986, 303] width 22 height 22
click at [182, 103] on div "Volver" at bounding box center [195, 112] width 44 height 21
click at [986, 307] on img at bounding box center [986, 303] width 22 height 22
click at [165, 112] on img at bounding box center [159, 112] width 14 height 21
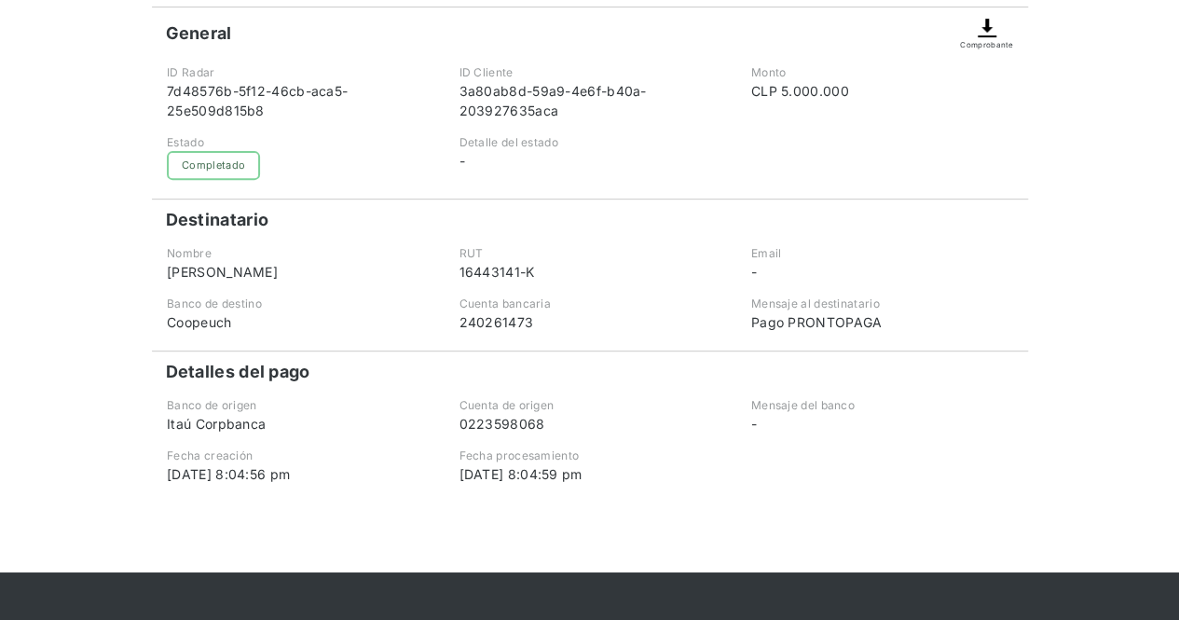
scroll to position [279, 0]
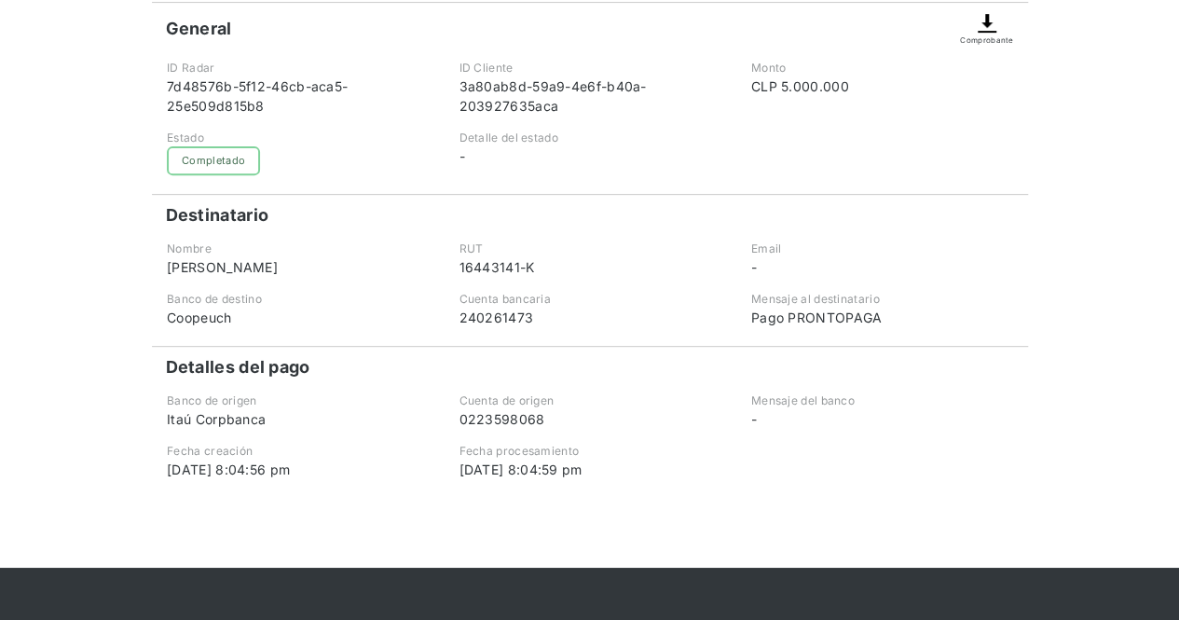
click at [994, 27] on img at bounding box center [986, 23] width 22 height 22
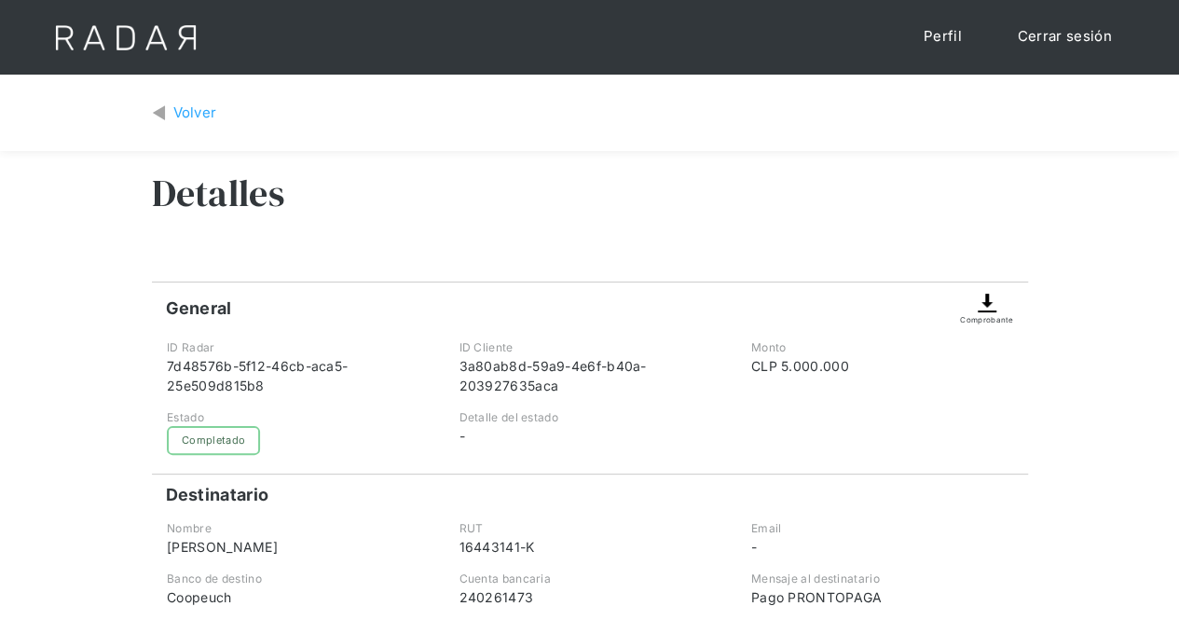
click at [1034, 27] on link "Cerrar sesión" at bounding box center [1064, 37] width 131 height 36
